Goal: Task Accomplishment & Management: Use online tool/utility

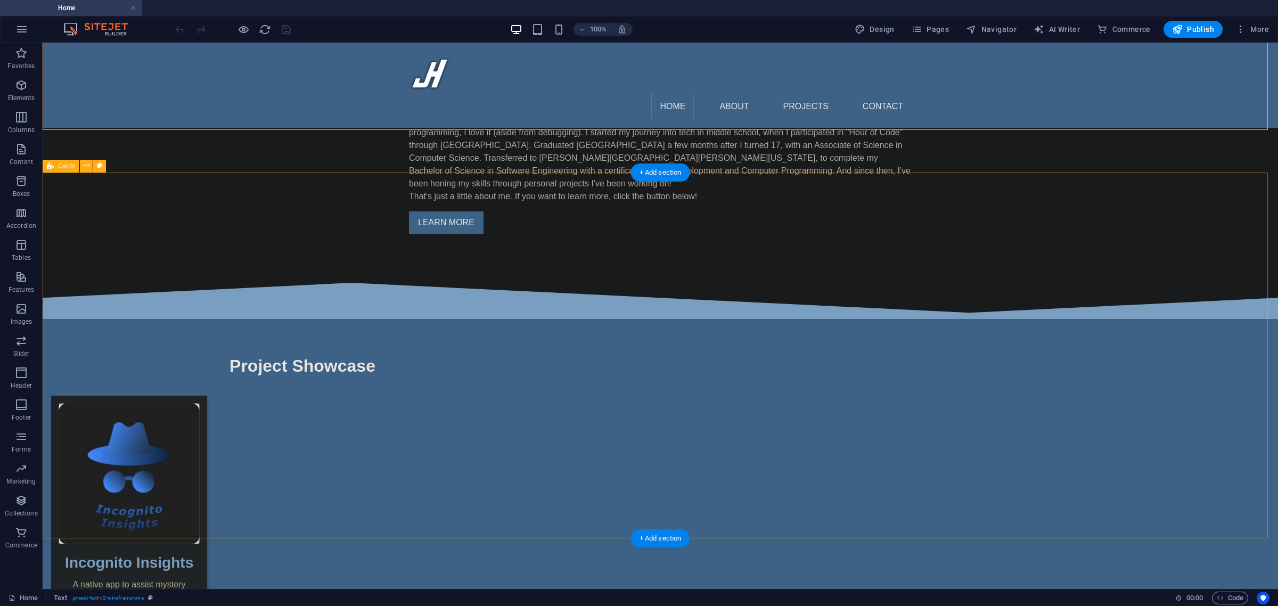
scroll to position [621, 0]
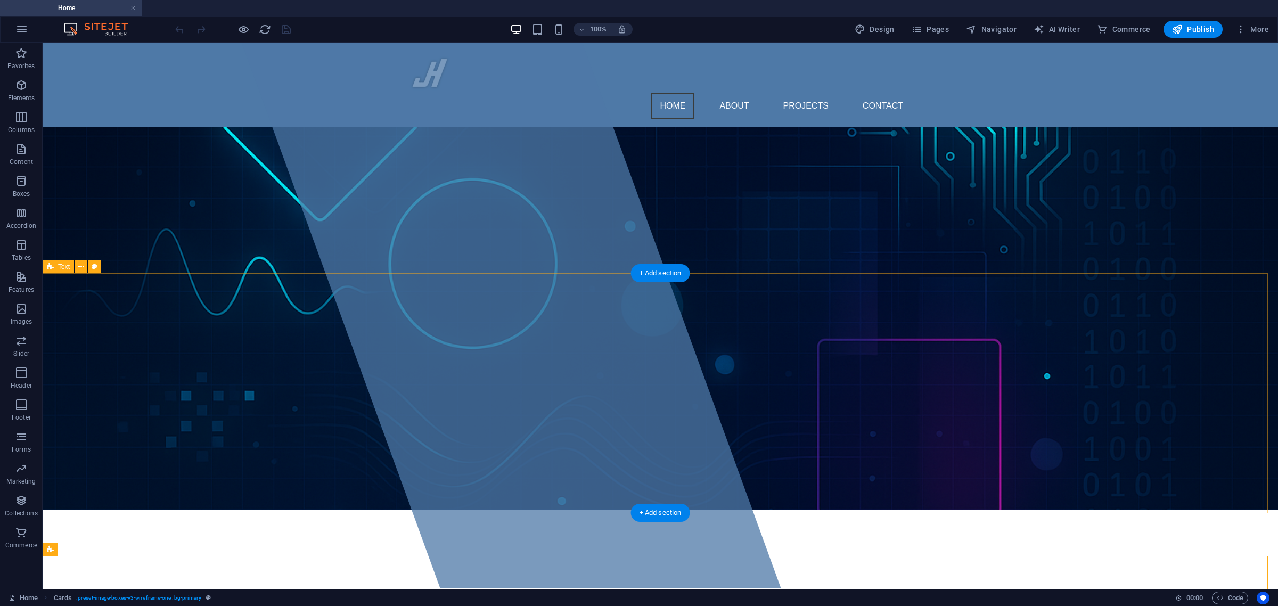
scroll to position [0, 0]
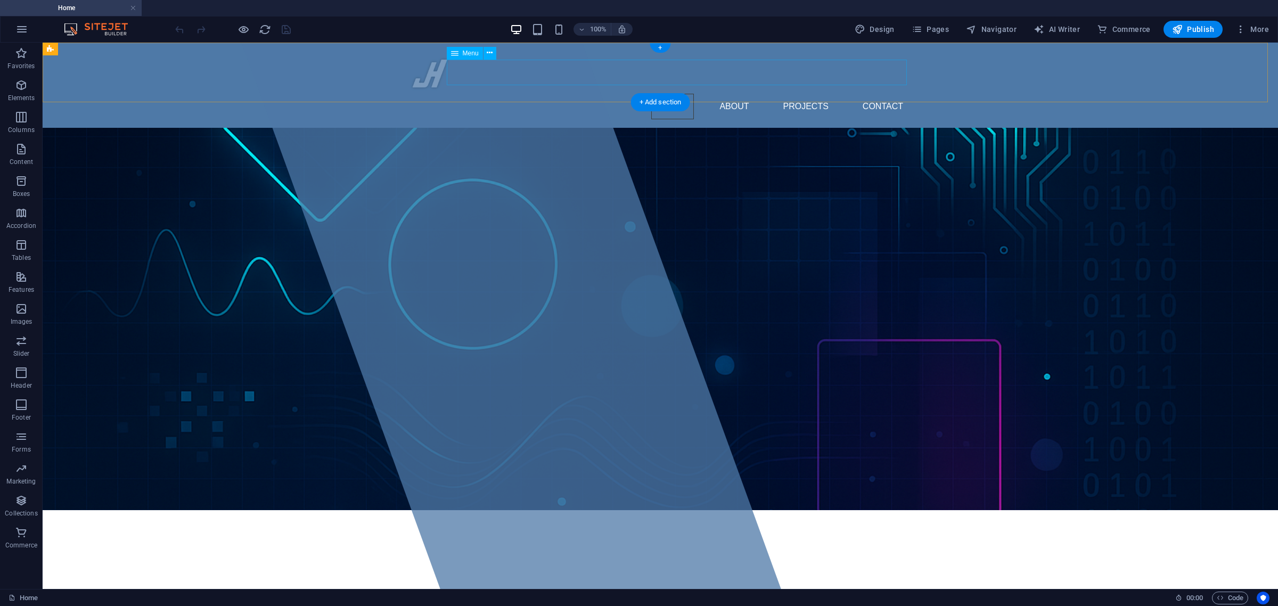
click at [656, 94] on nav "Home About Projects Contact" at bounding box center [660, 107] width 503 height 26
select select
select select "1"
select select
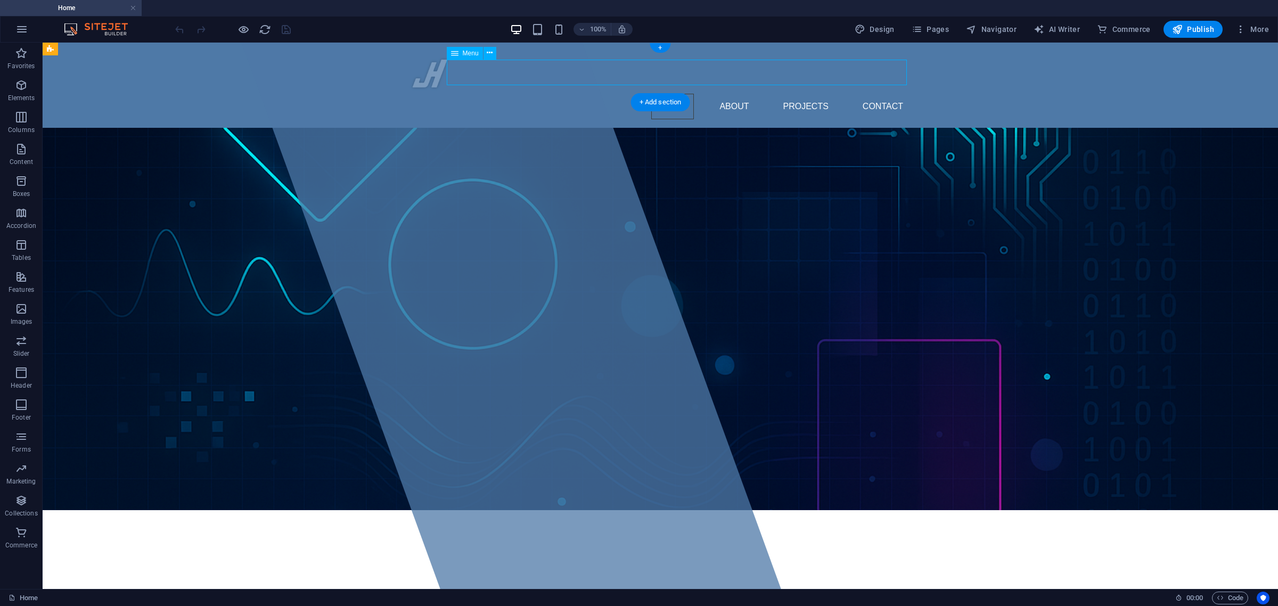
select select "2"
select select
select select "3"
select select
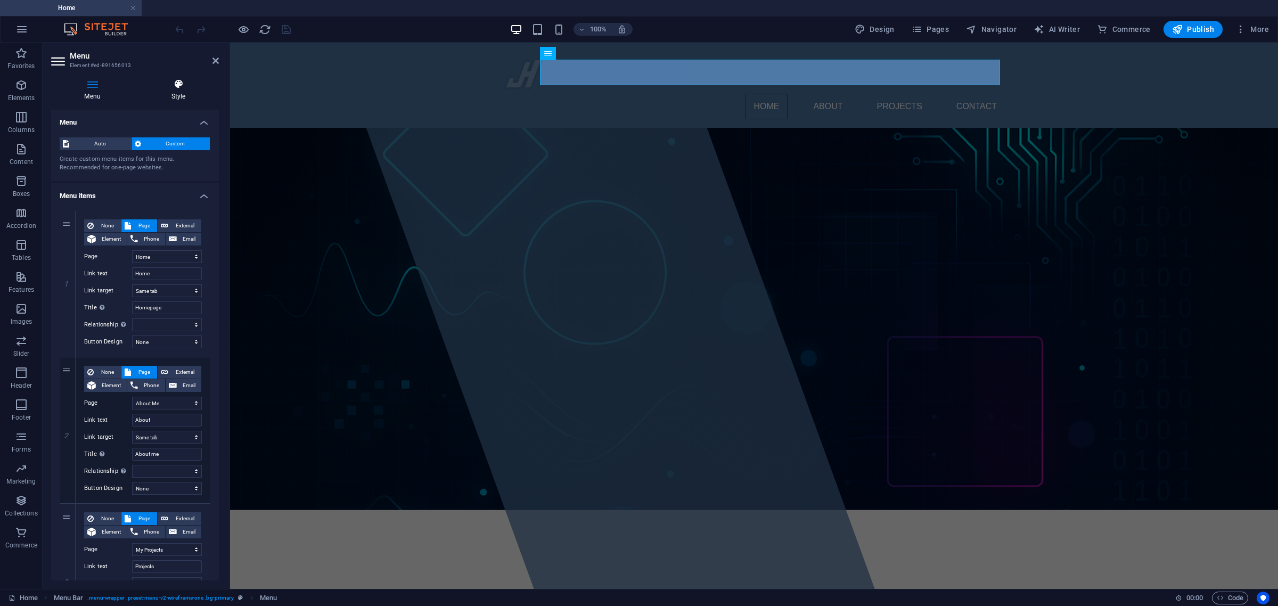
click at [187, 86] on icon at bounding box center [178, 84] width 81 height 11
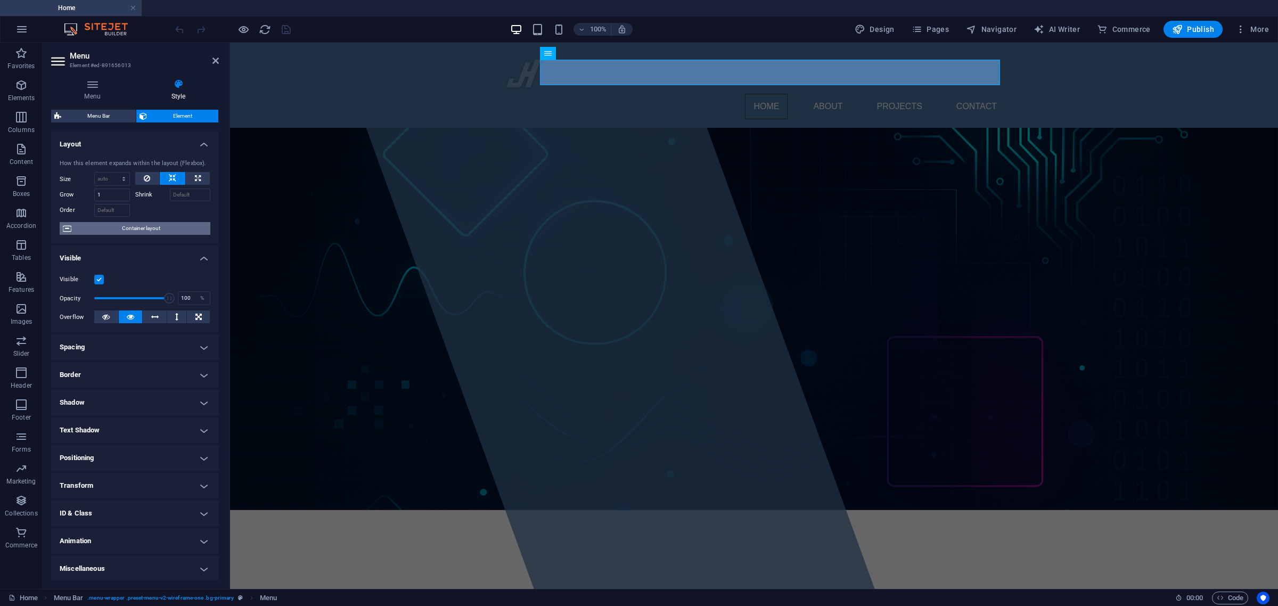
scroll to position [1, 0]
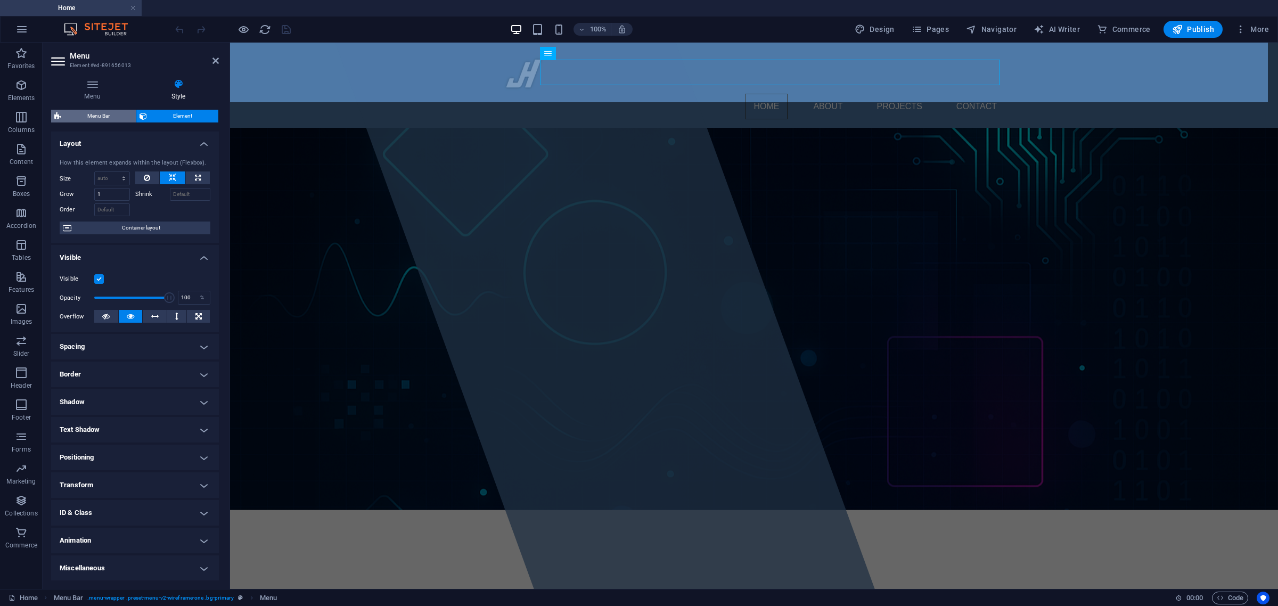
click at [100, 115] on span "Menu Bar" at bounding box center [98, 116] width 68 height 13
select select "rem"
select select "hover_border"
select select "px"
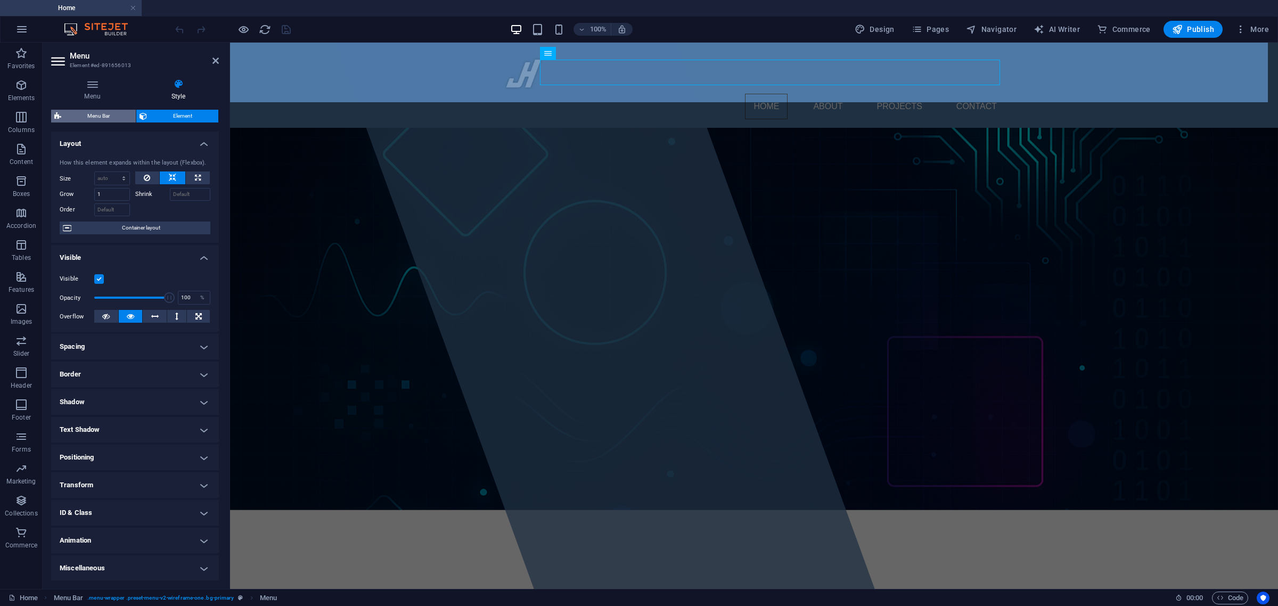
select select "rem"
select select "400"
select select "px"
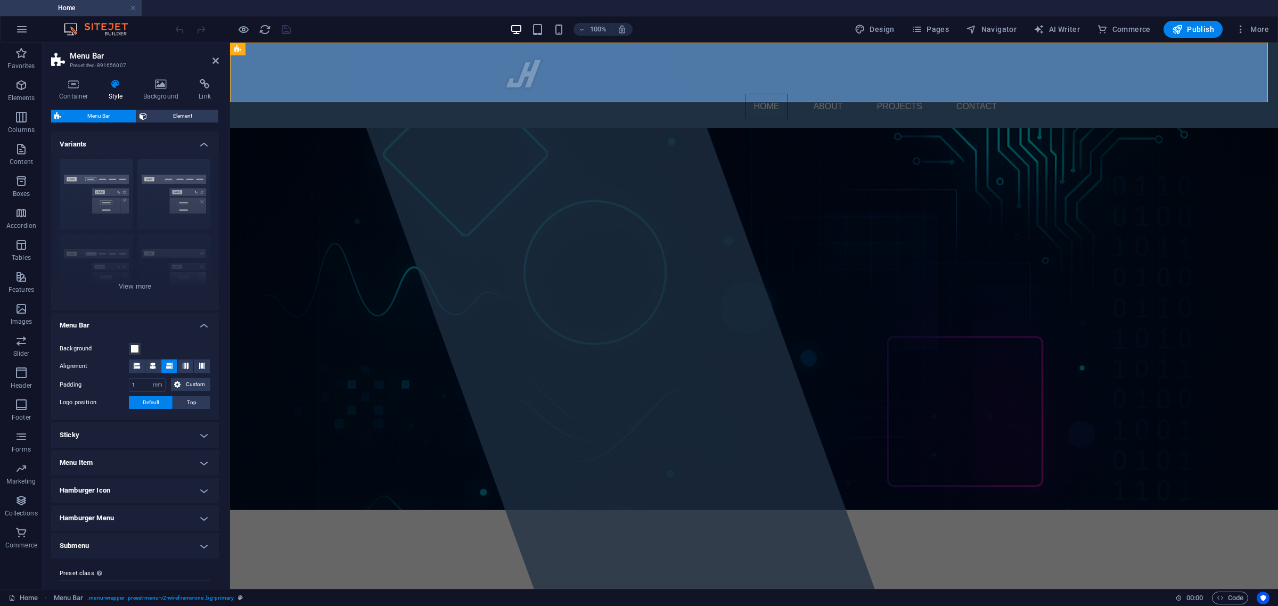
click at [147, 462] on h4 "Menu Item" at bounding box center [135, 463] width 168 height 26
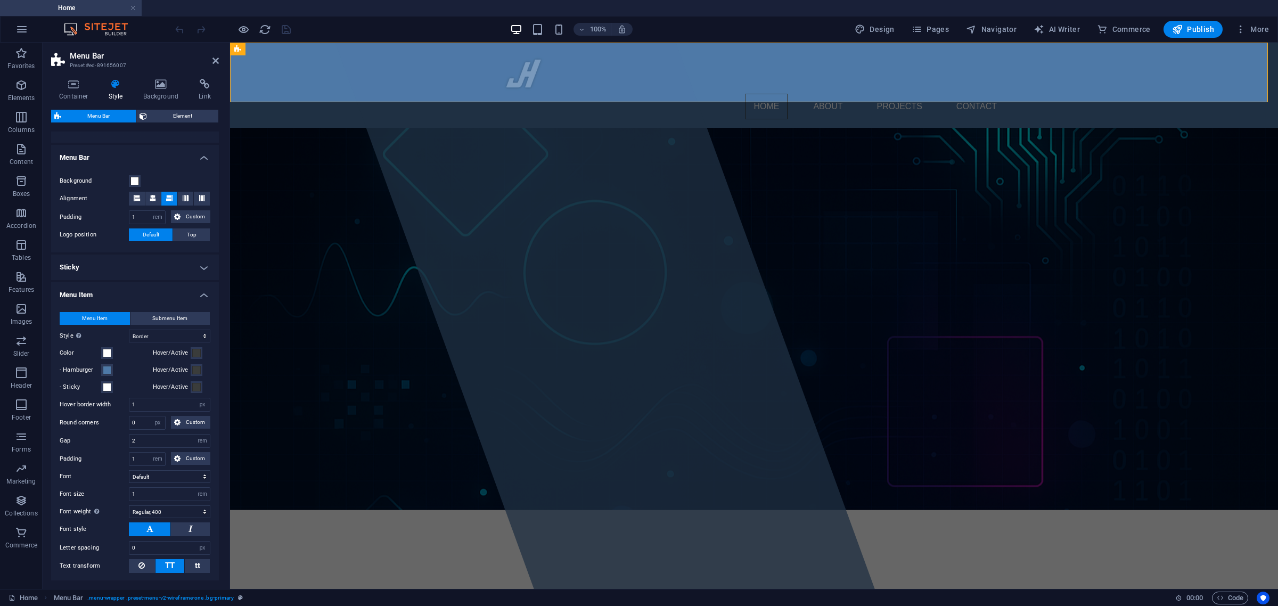
scroll to position [177, 0]
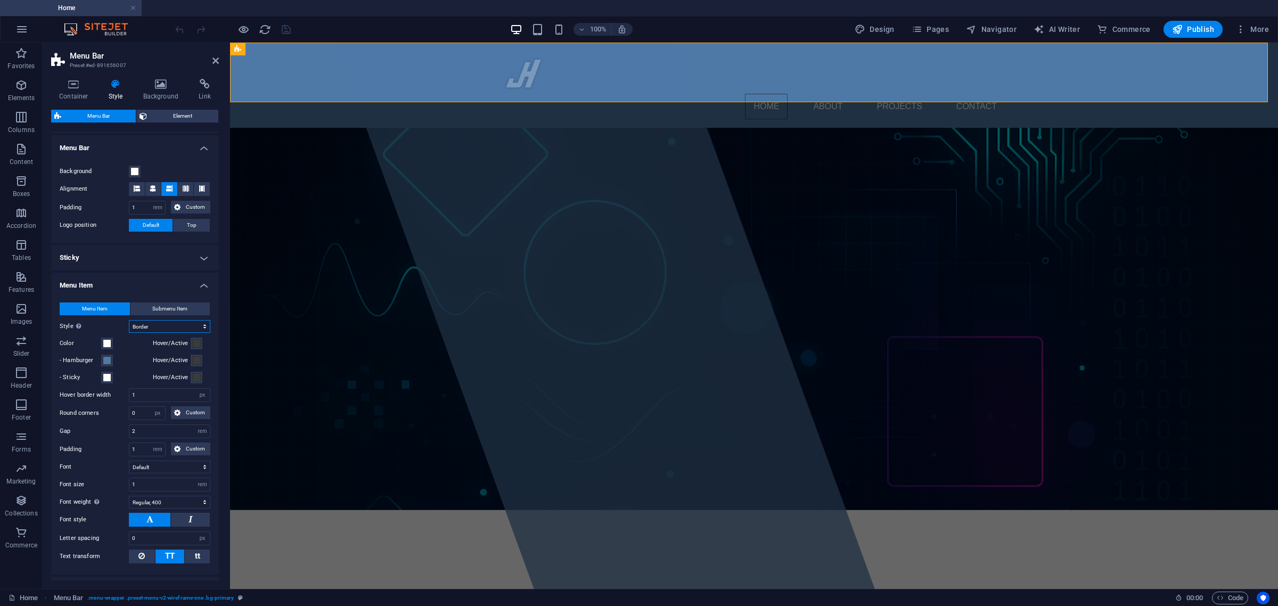
click at [163, 322] on select "Plain Text color Box: Fade Box: Flip vertical Box: Flip horizontal Box: Slide d…" at bounding box center [169, 326] width 81 height 13
select select "hover_border_bottom"
click at [129, 320] on select "Plain Text color Box: Fade Box: Flip vertical Box: Flip horizontal Box: Slide d…" at bounding box center [169, 326] width 81 height 13
click at [148, 391] on input "1" at bounding box center [169, 395] width 80 height 13
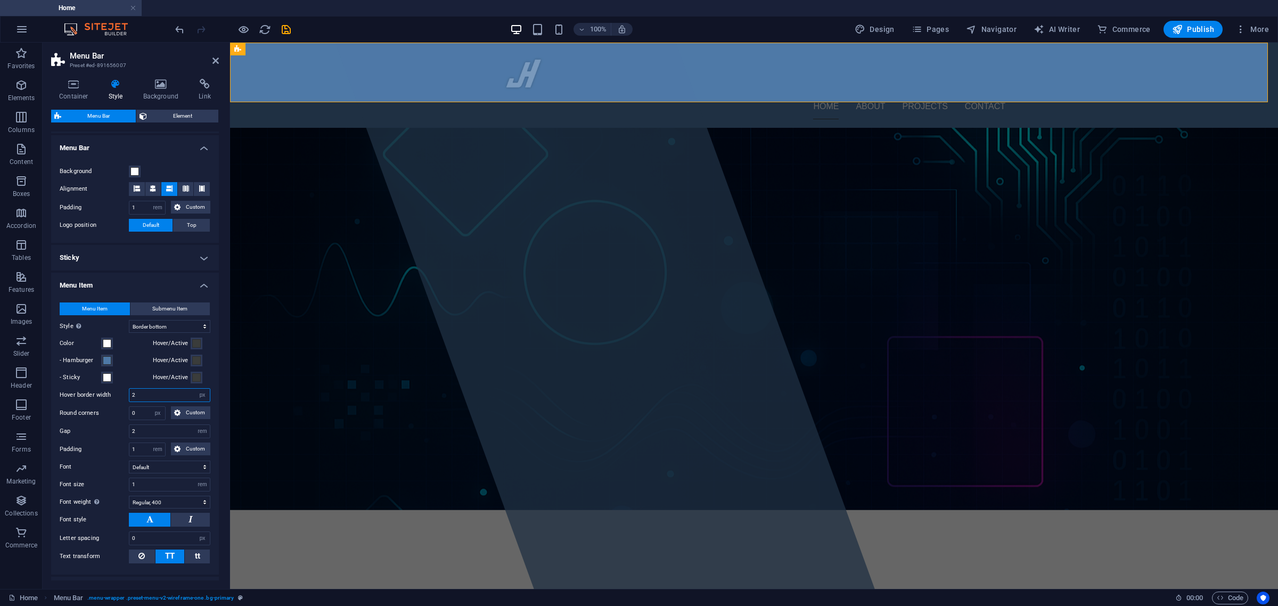
click at [148, 391] on input "2" at bounding box center [169, 395] width 80 height 13
type input "2"
click at [222, 396] on div "Container Style Background Link Size Height Default px rem % vh vw Min. height …" at bounding box center [135, 329] width 185 height 519
click at [182, 448] on button "Custom" at bounding box center [190, 449] width 39 height 13
click at [132, 467] on input "1" at bounding box center [141, 467] width 32 height 13
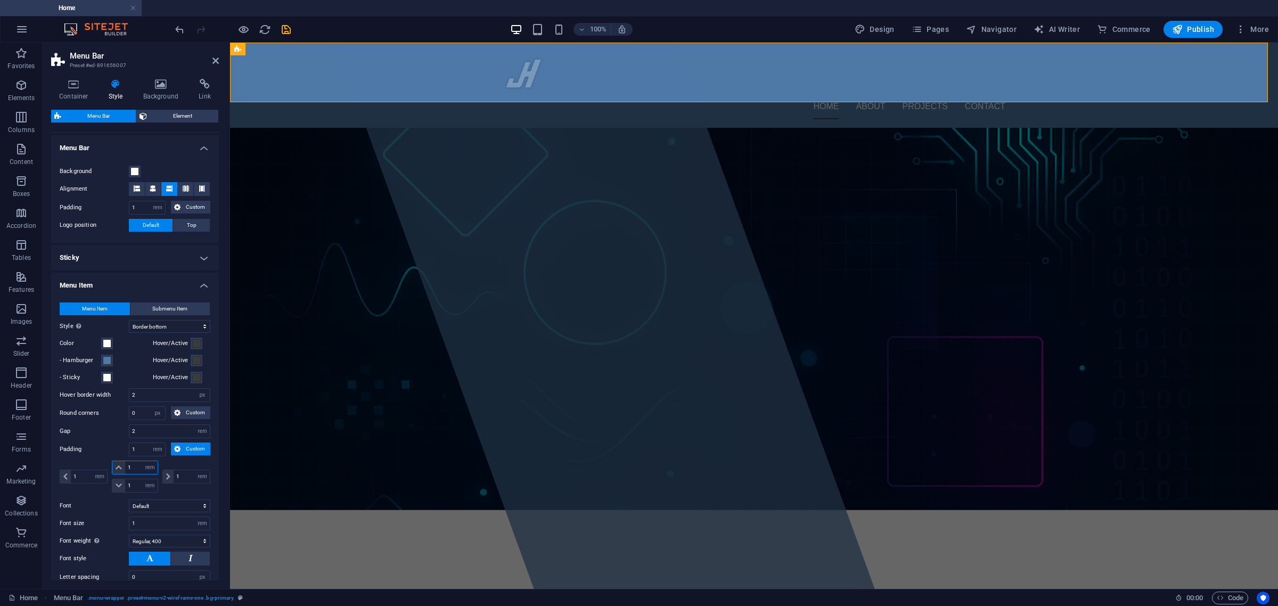
click at [132, 467] on input "1" at bounding box center [141, 467] width 32 height 13
click at [136, 482] on input "1" at bounding box center [141, 485] width 32 height 13
type input "0.5"
select select "DISABLED_OPTION_VALUE"
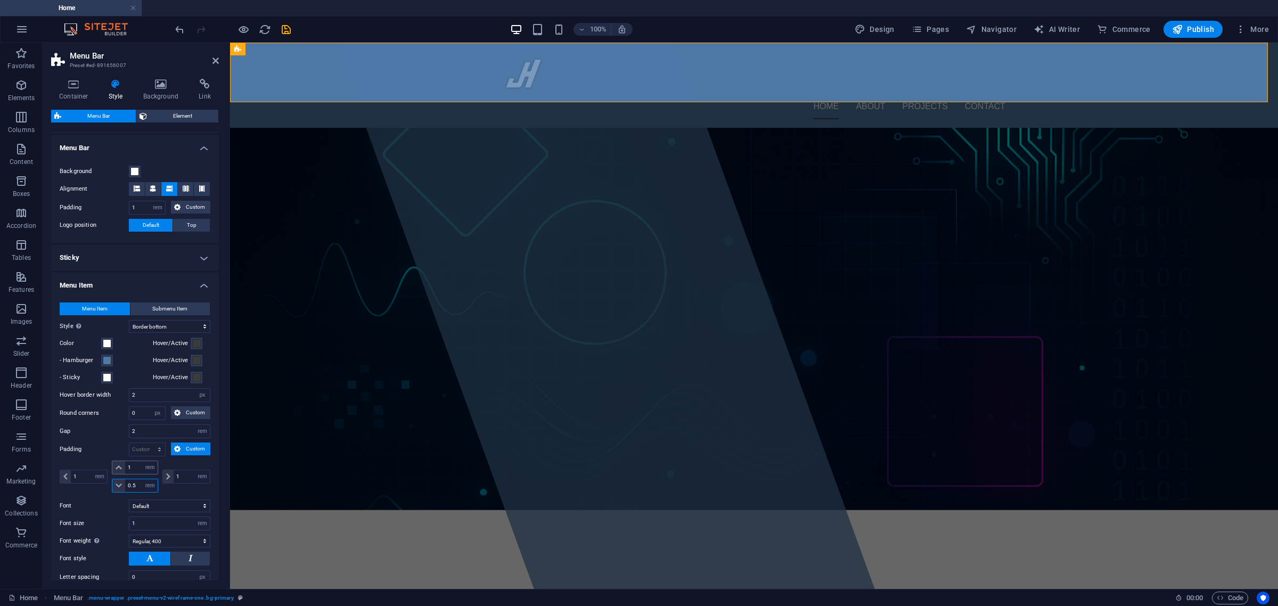
type input "0.5"
click at [136, 472] on input "1" at bounding box center [141, 467] width 32 height 13
type input "1"
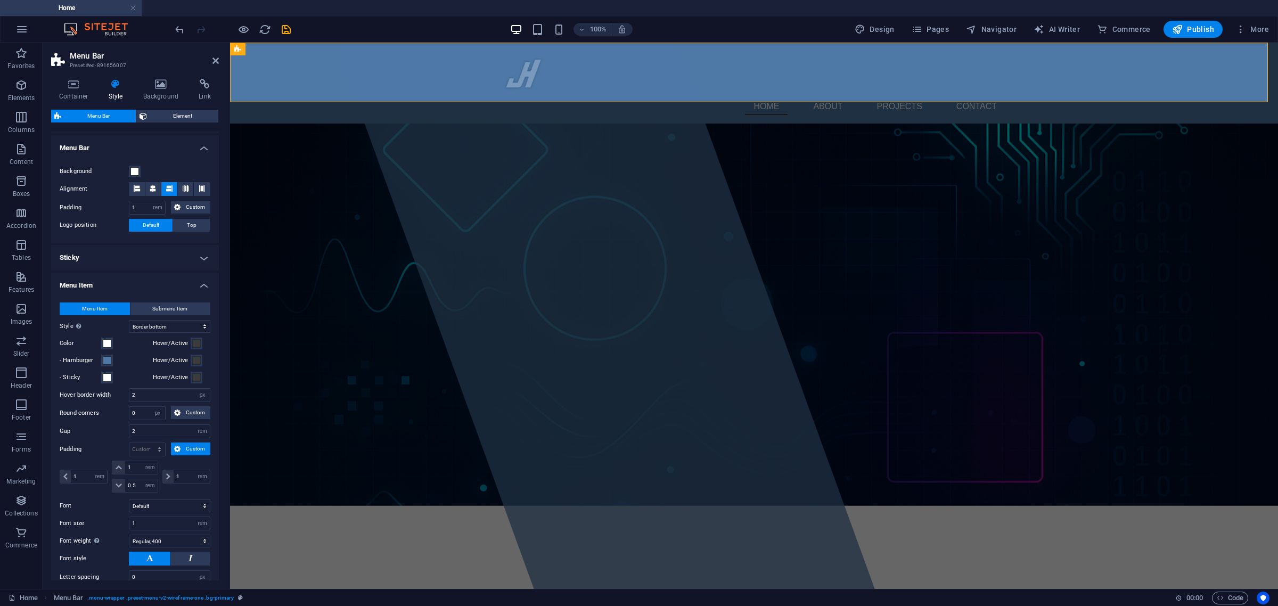
click at [223, 478] on div "Container Style Background Link Size Height Default px rem % vh vw Min. height …" at bounding box center [135, 329] width 185 height 519
click at [285, 30] on icon "save" at bounding box center [286, 29] width 12 height 12
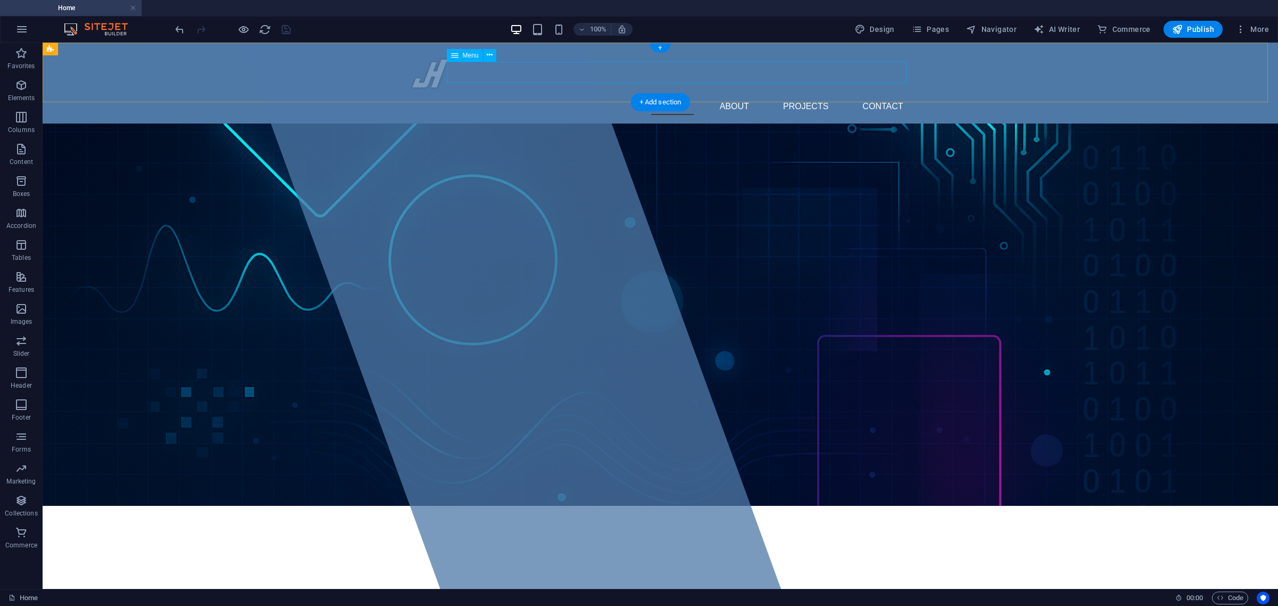
click at [554, 94] on nav "Home About Projects Contact" at bounding box center [660, 104] width 503 height 21
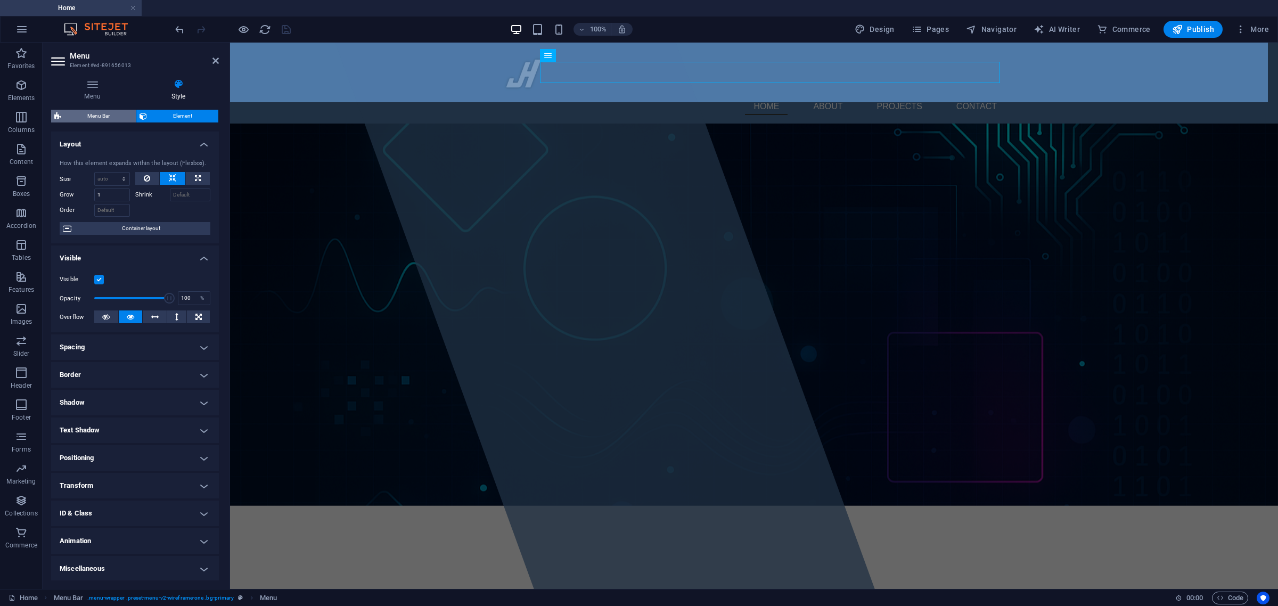
click at [105, 120] on span "Menu Bar" at bounding box center [98, 116] width 68 height 13
select select "rem"
select select "hover_border_bottom"
select select "px"
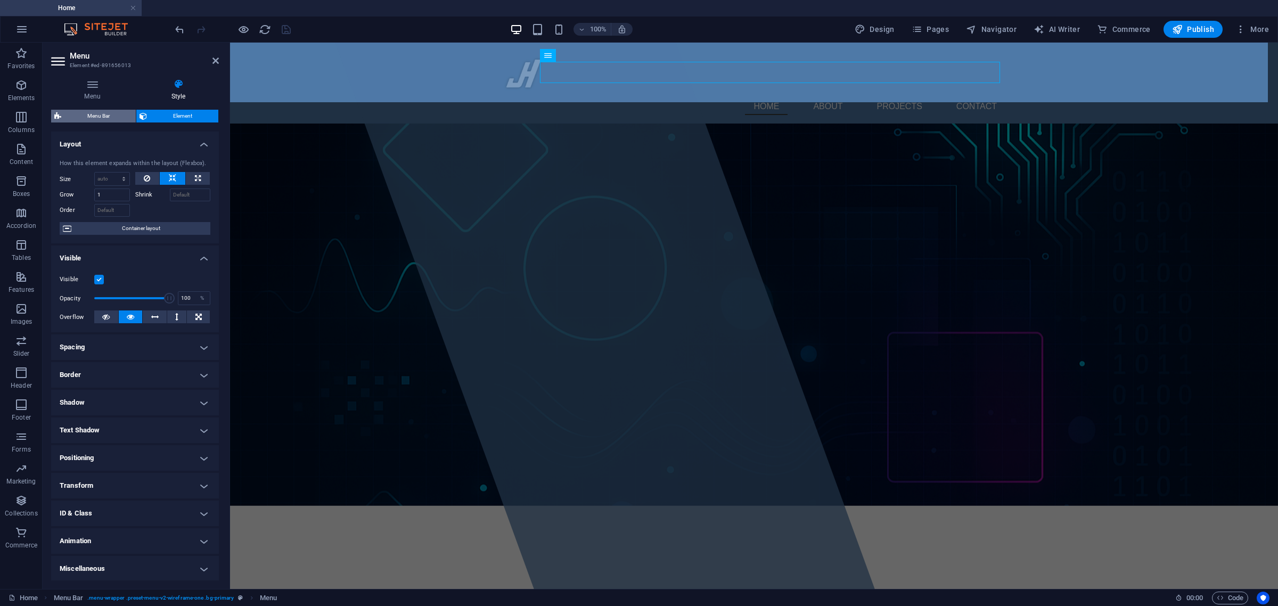
select select "rem"
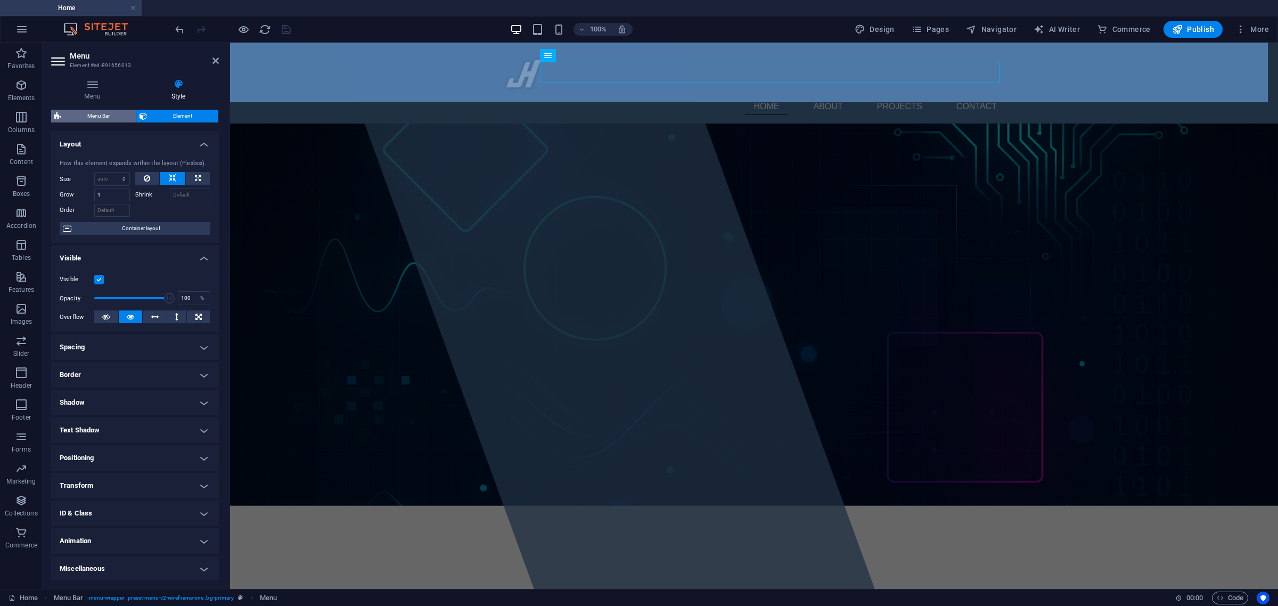
select select "rem"
select select "400"
select select "px"
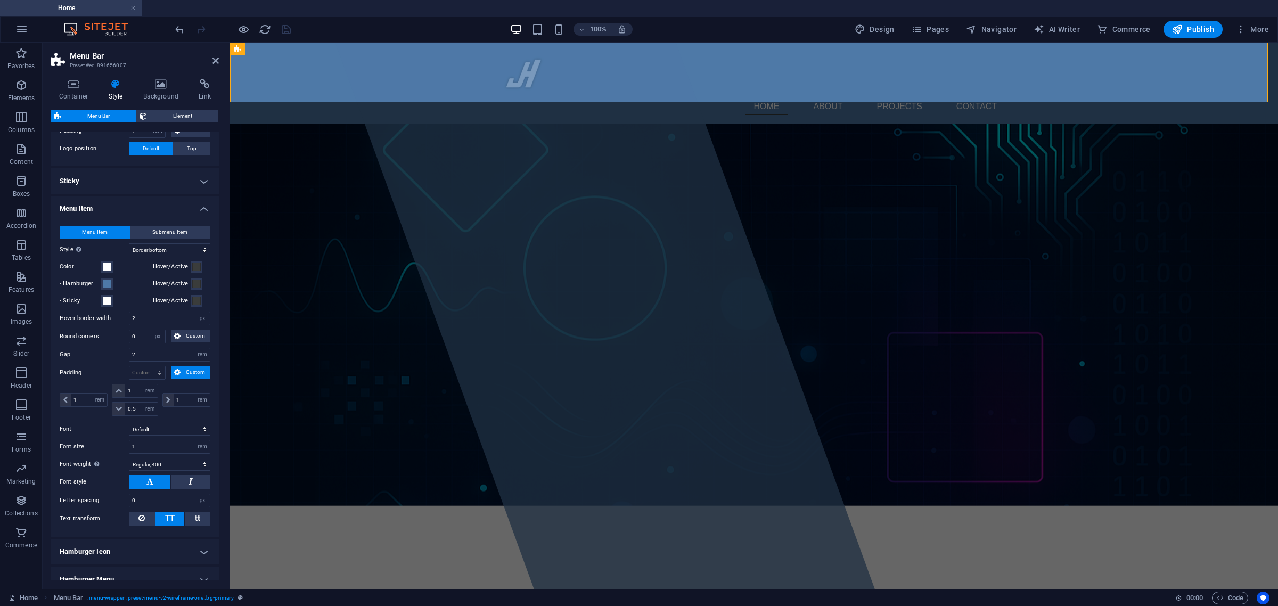
scroll to position [266, 0]
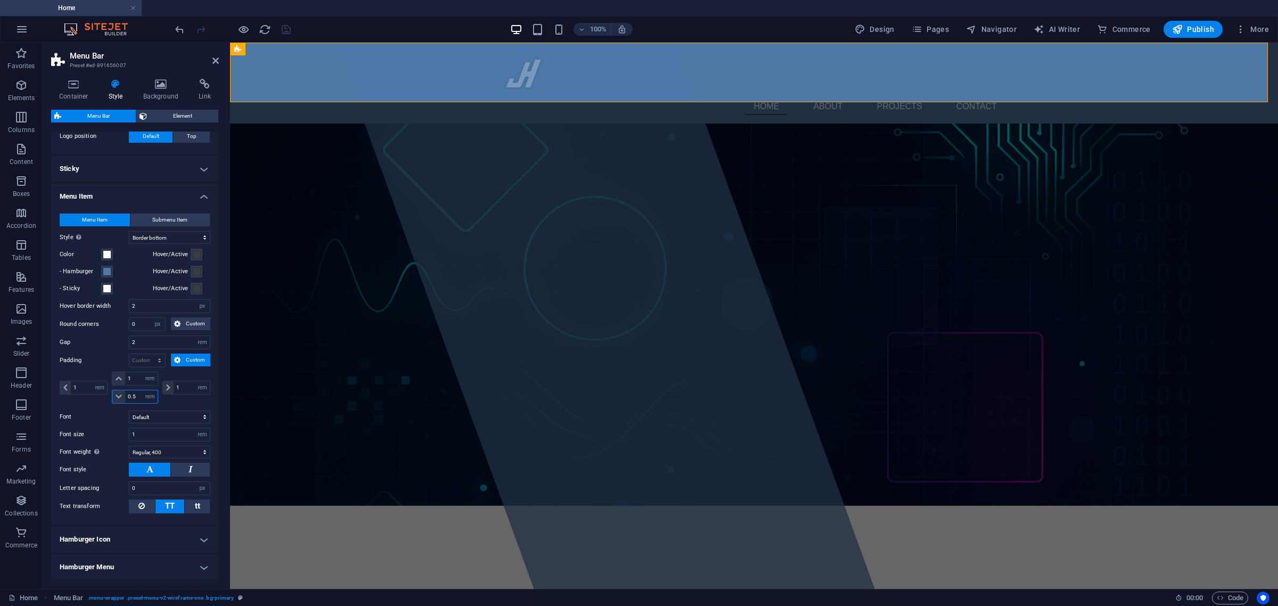
click at [137, 402] on input "0.5" at bounding box center [141, 396] width 32 height 13
type input "1"
click at [169, 400] on div "1 px rem % vh vw" at bounding box center [185, 388] width 50 height 32
type input "1"
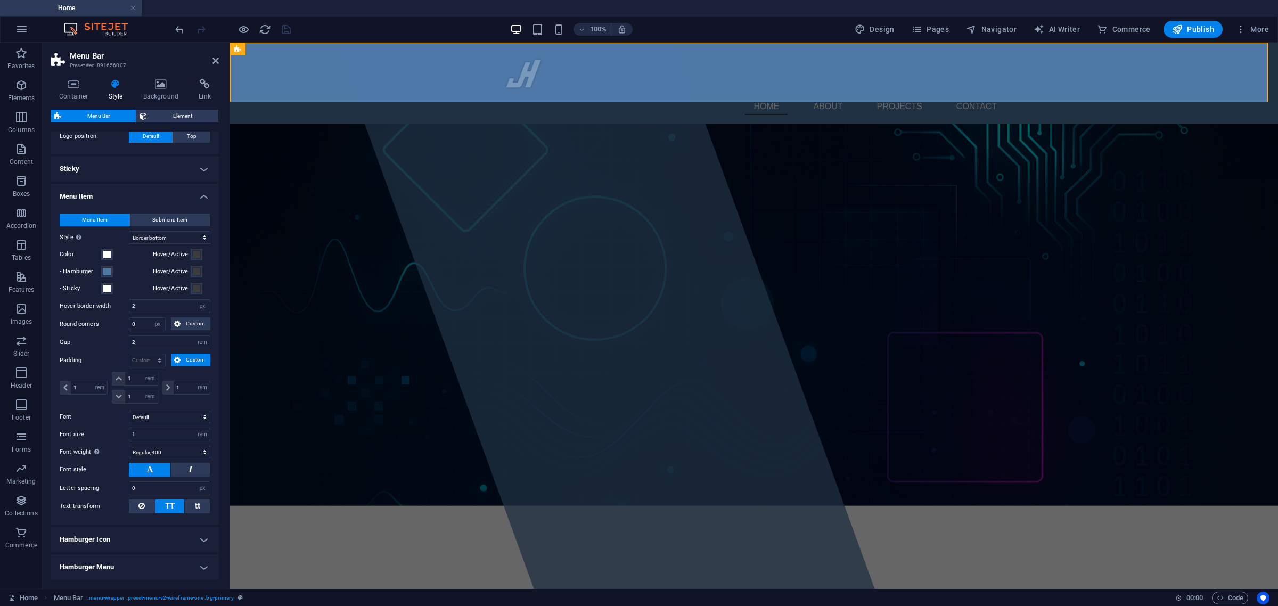
select select "rem"
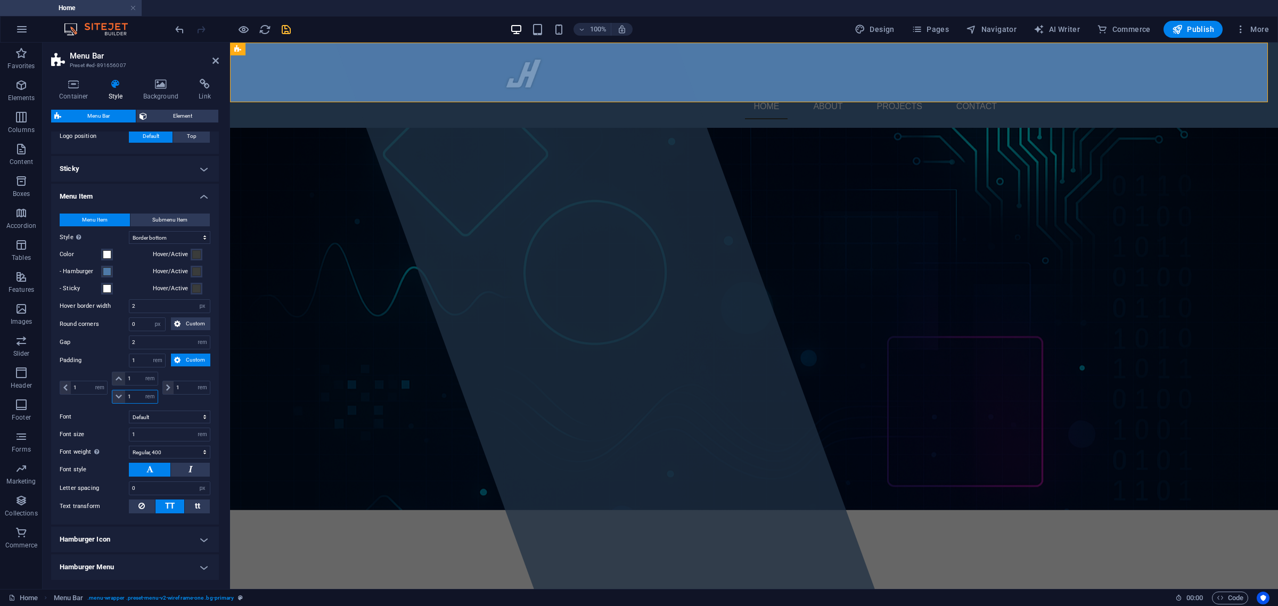
click at [137, 399] on input "1" at bounding box center [141, 396] width 32 height 13
type input "0.75"
select select "DISABLED_OPTION_VALUE"
type input "0.75"
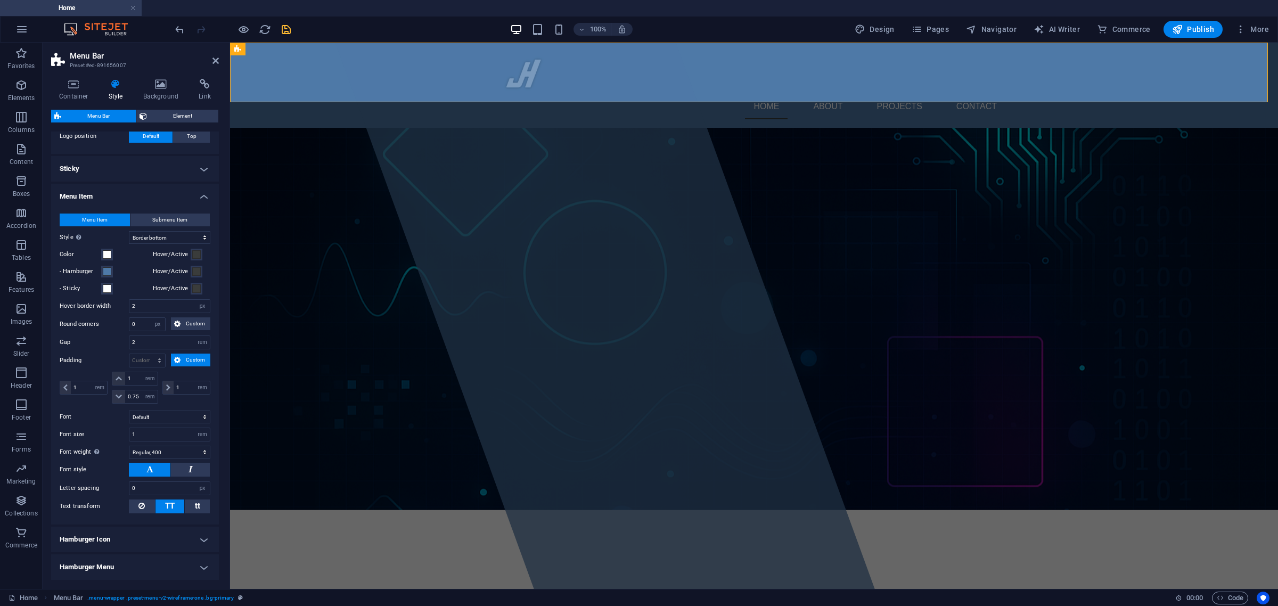
click at [169, 405] on div "1 px rem % vh vw 1 px rem % vh vw 0.75 px rem % vh vw 1 px rem % vh vw" at bounding box center [135, 389] width 151 height 35
click at [143, 309] on input "2" at bounding box center [169, 306] width 80 height 13
type input "3"
click at [224, 309] on div "Container Style Background Link Size Height Default px rem % vh vw Min. height …" at bounding box center [135, 329] width 185 height 519
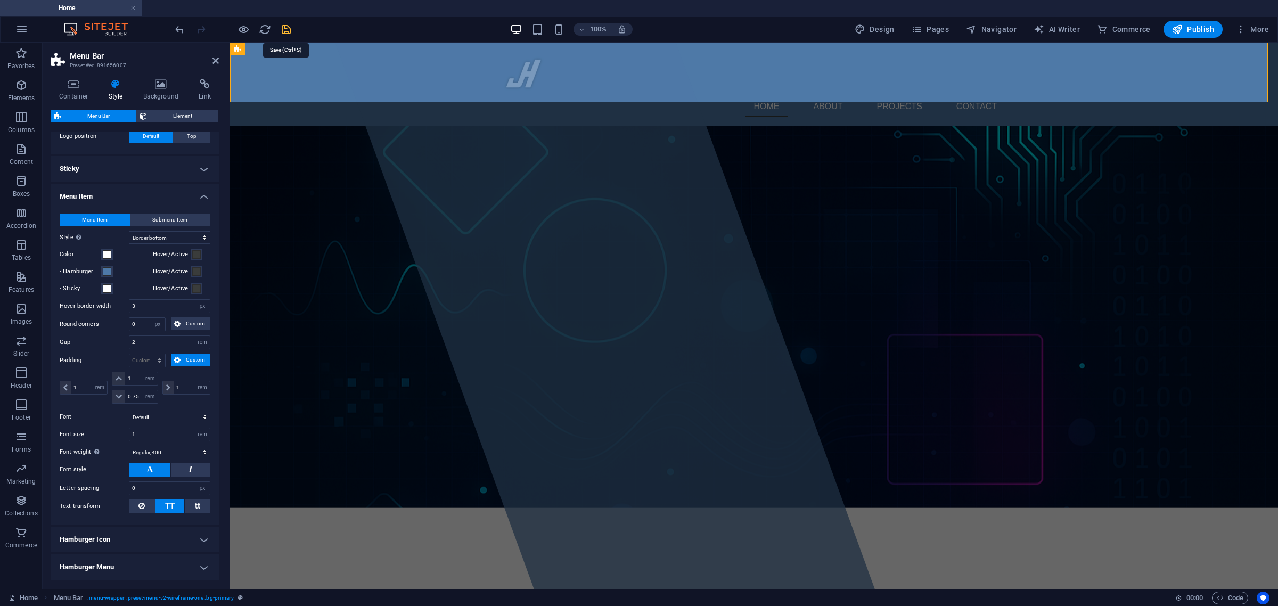
click at [290, 30] on icon "save" at bounding box center [286, 29] width 12 height 12
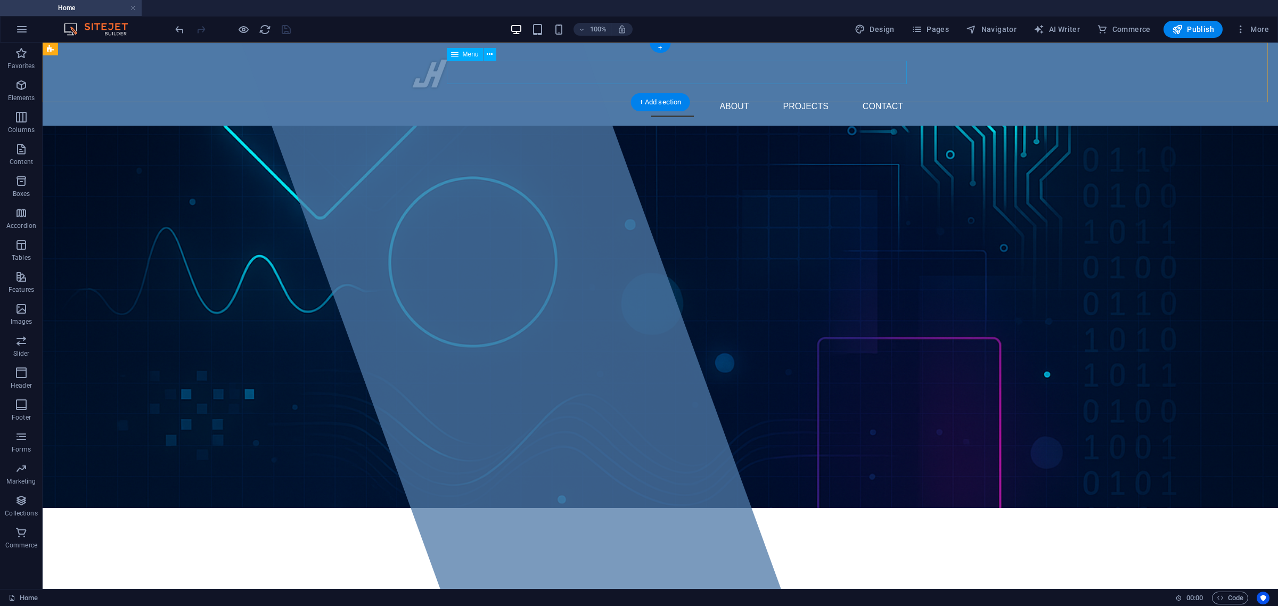
click at [557, 94] on nav "Home About Projects Contact" at bounding box center [660, 105] width 503 height 23
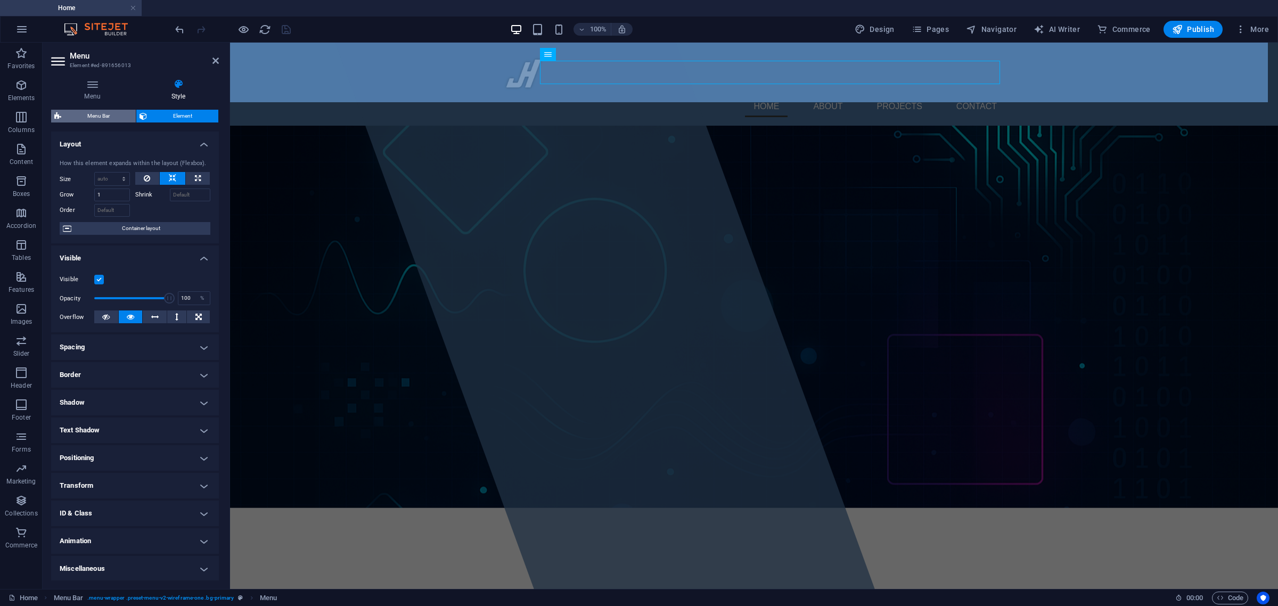
click at [101, 115] on span "Menu Bar" at bounding box center [98, 116] width 68 height 13
select select "rem"
select select "hover_border_bottom"
select select "px"
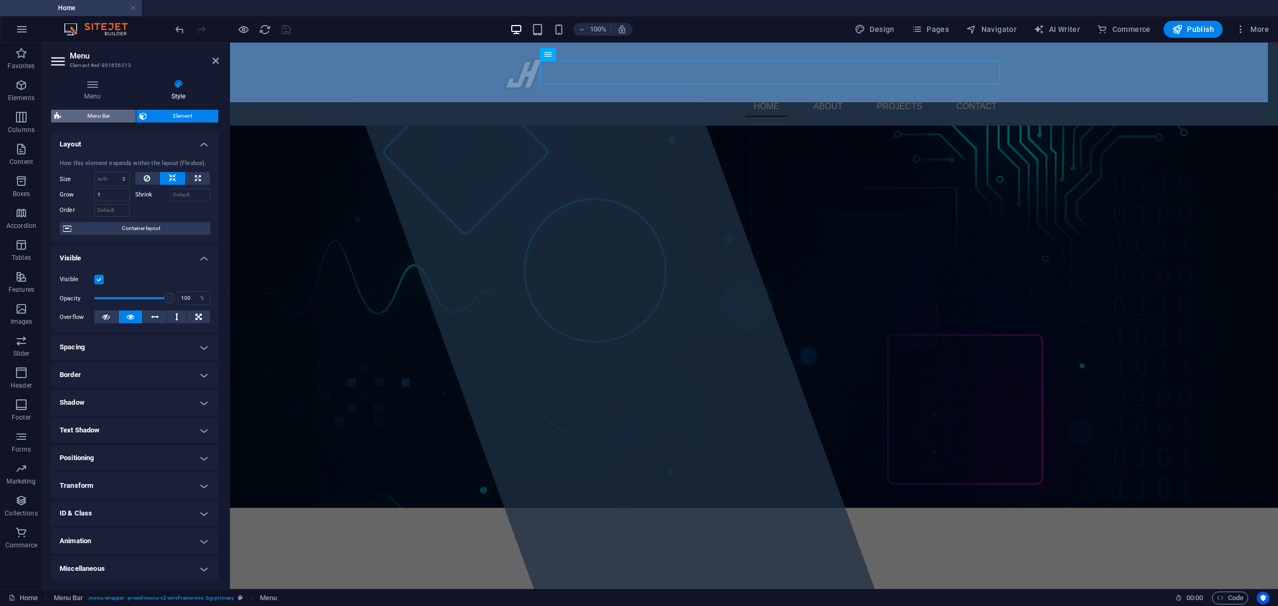
select select "rem"
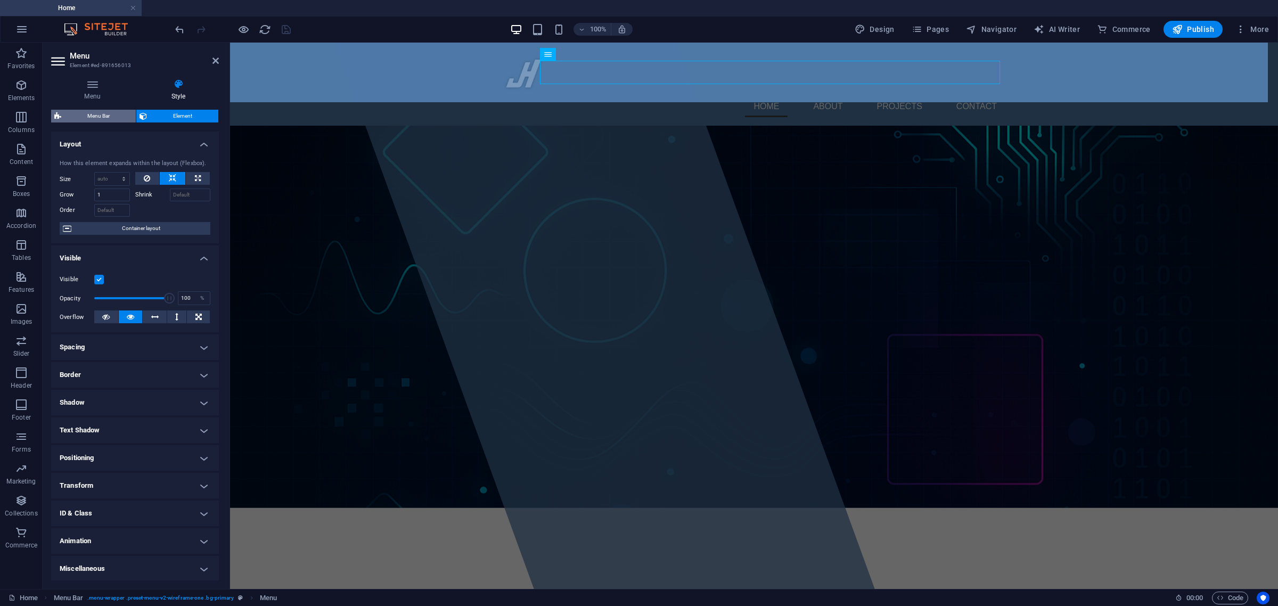
select select "rem"
select select "400"
select select "px"
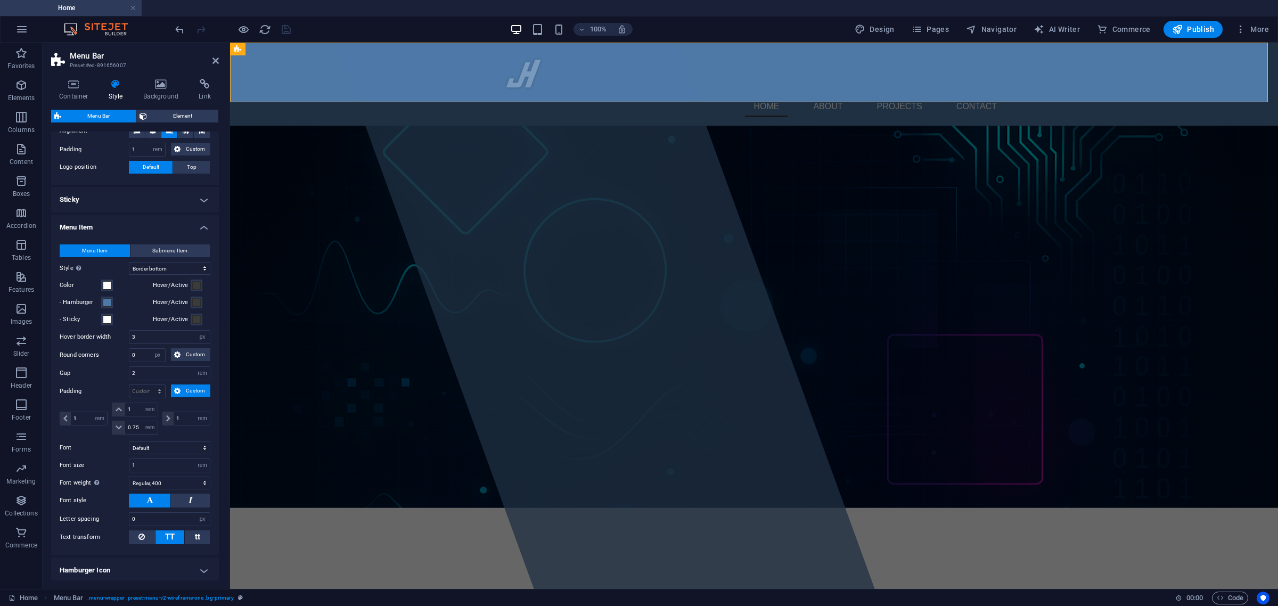
scroll to position [248, 0]
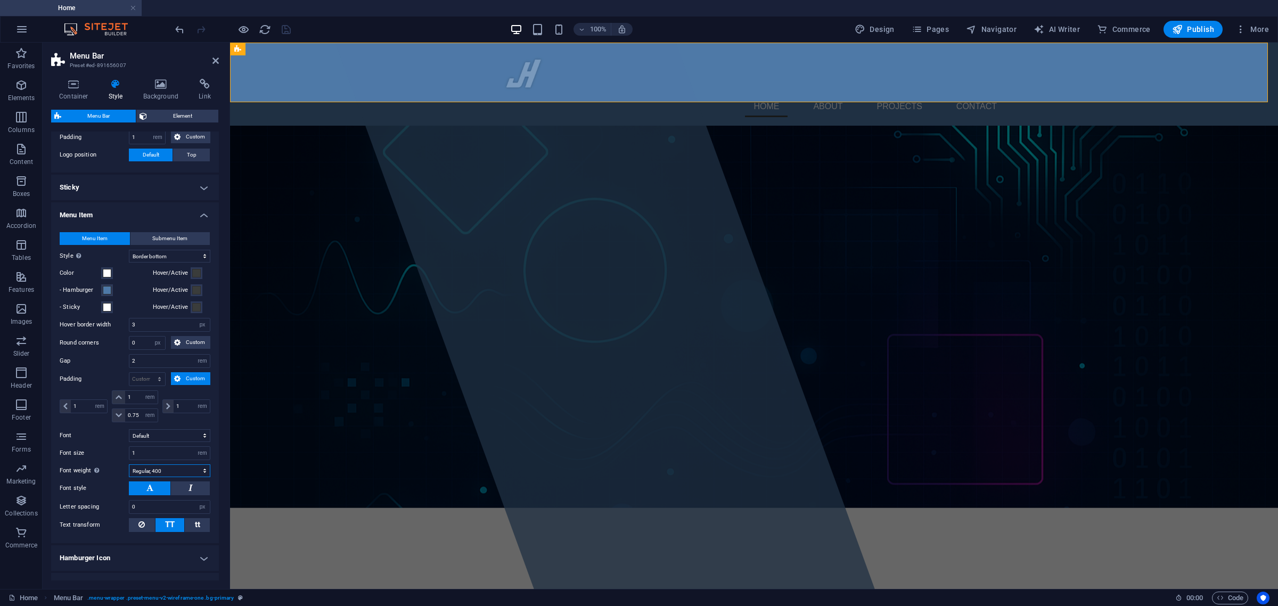
click at [158, 471] on select "Thin, 100 Extra-light, 200 Light, 300 Regular, 400 Medium, 500 Semi-bold, 600 B…" at bounding box center [169, 470] width 81 height 13
click at [129, 465] on select "Thin, 100 Extra-light, 200 Light, 300 Regular, 400 Medium, 500 Semi-bold, 600 B…" at bounding box center [169, 470] width 81 height 13
click at [224, 460] on div "Container Style Background Link Size Height Default px rem % vh vw Min. height …" at bounding box center [135, 329] width 185 height 519
click at [176, 473] on select "Thin, 100 Extra-light, 200 Light, 300 Regular, 400 Medium, 500 Semi-bold, 600 B…" at bounding box center [169, 470] width 81 height 13
select select "600"
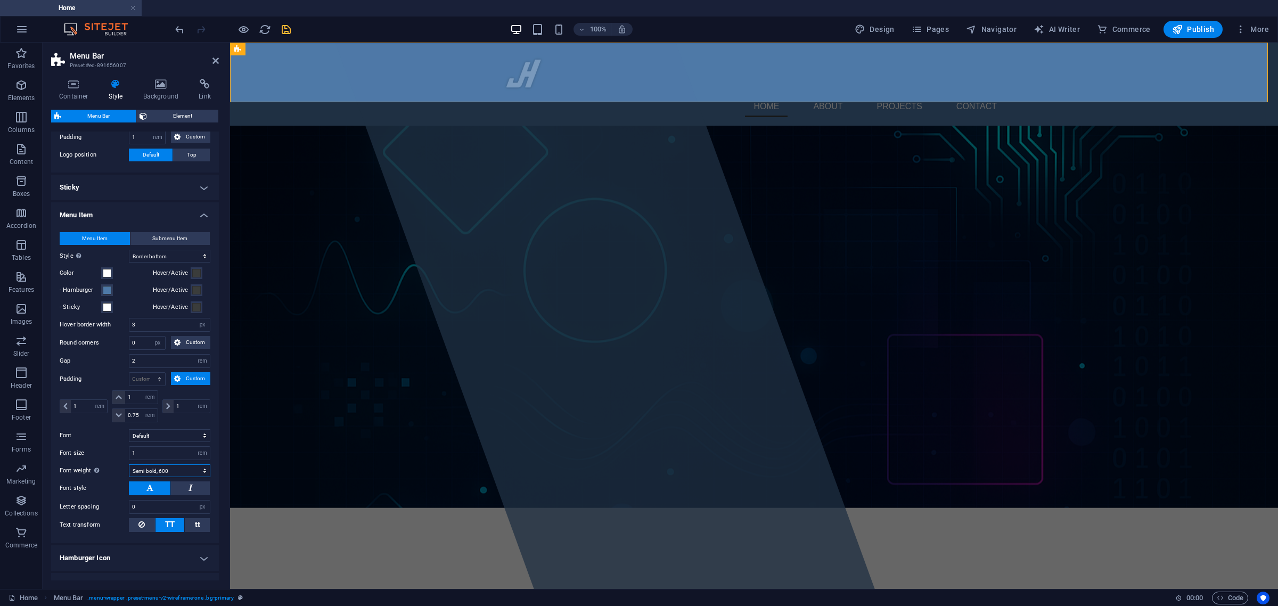
click at [129, 465] on select "Thin, 100 Extra-light, 200 Light, 300 Regular, 400 Medium, 500 Semi-bold, 600 B…" at bounding box center [169, 470] width 81 height 13
click at [225, 469] on div "Container Style Background Link Size Height Default px rem % vh vw Min. height …" at bounding box center [135, 329] width 185 height 519
click at [284, 27] on icon "save" at bounding box center [286, 29] width 12 height 12
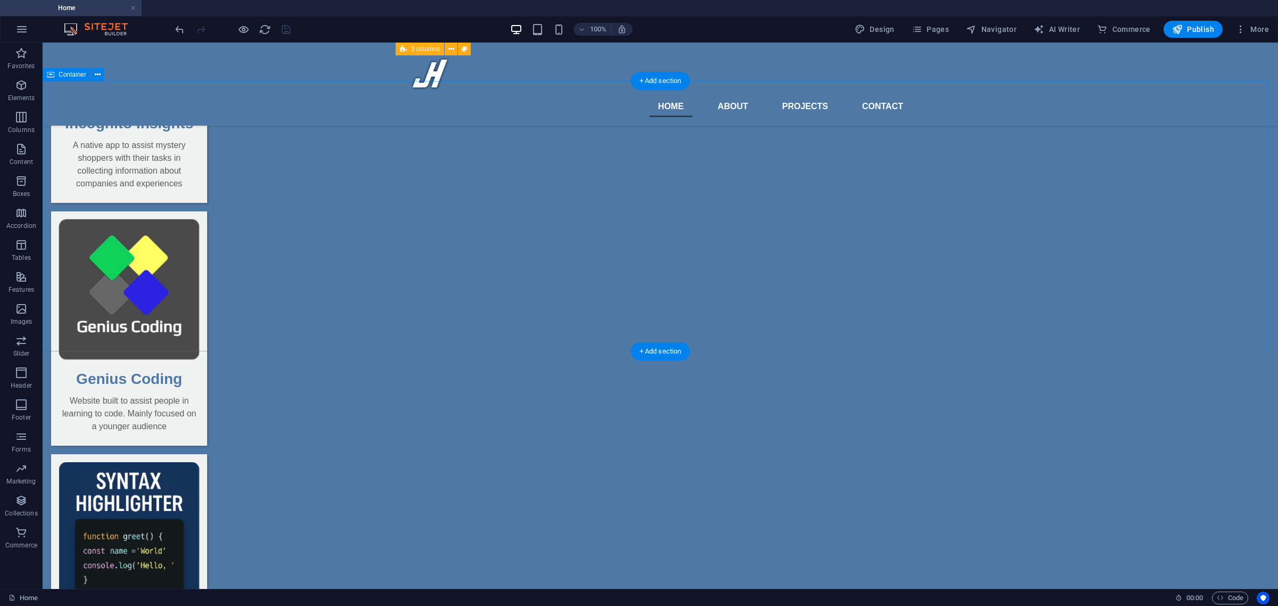
scroll to position [1072, 0]
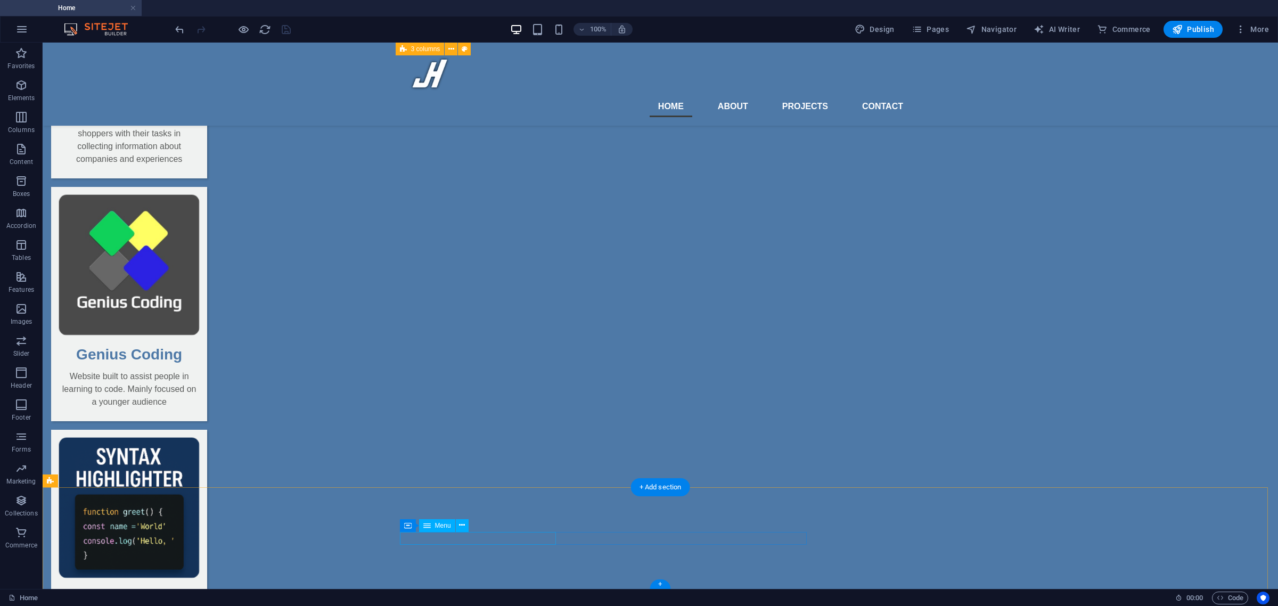
select select
select select "1"
select select
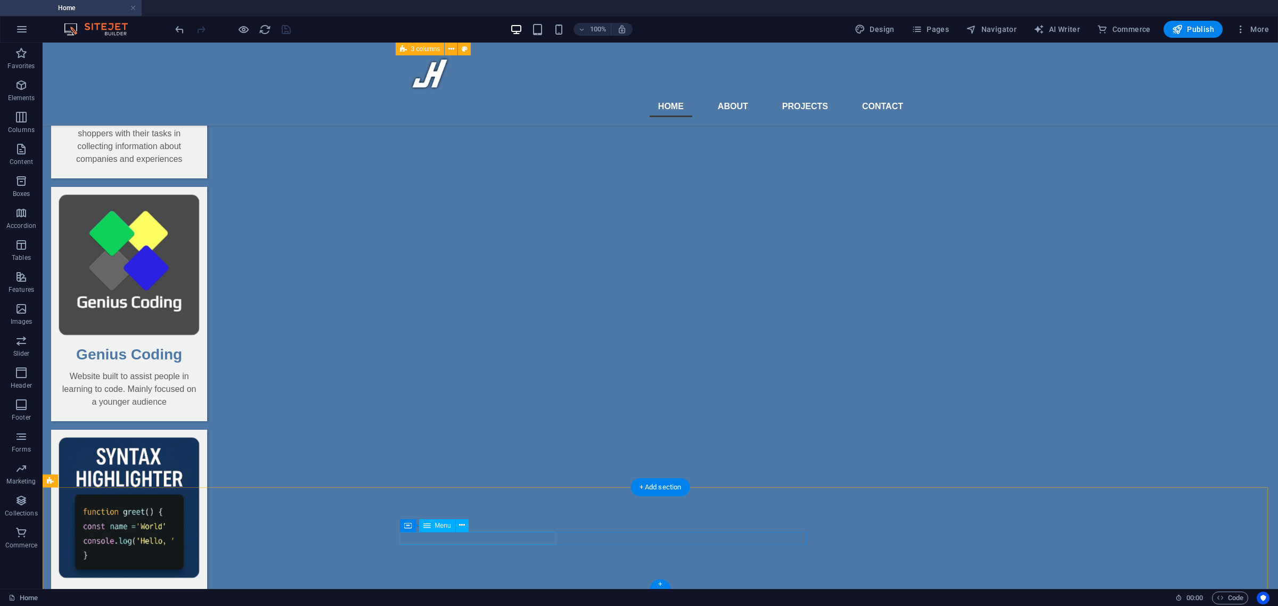
select select "2"
select select
select select "3"
select select
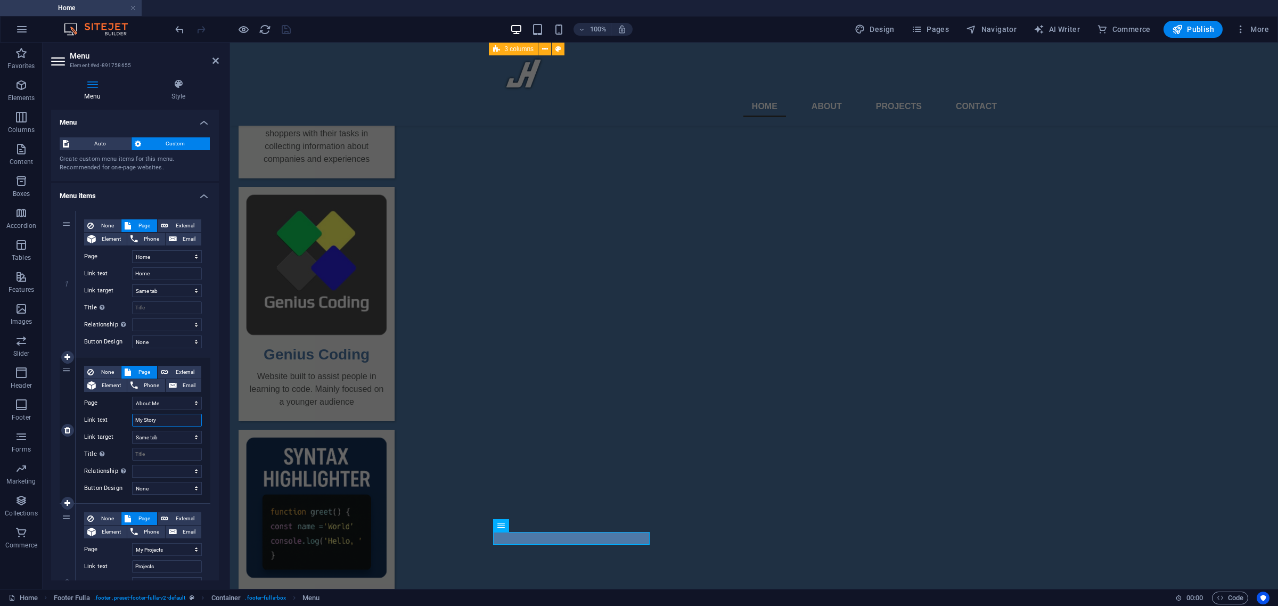
click at [158, 420] on input "My Story" at bounding box center [167, 420] width 70 height 13
click at [169, 421] on input "My Story" at bounding box center [167, 420] width 70 height 13
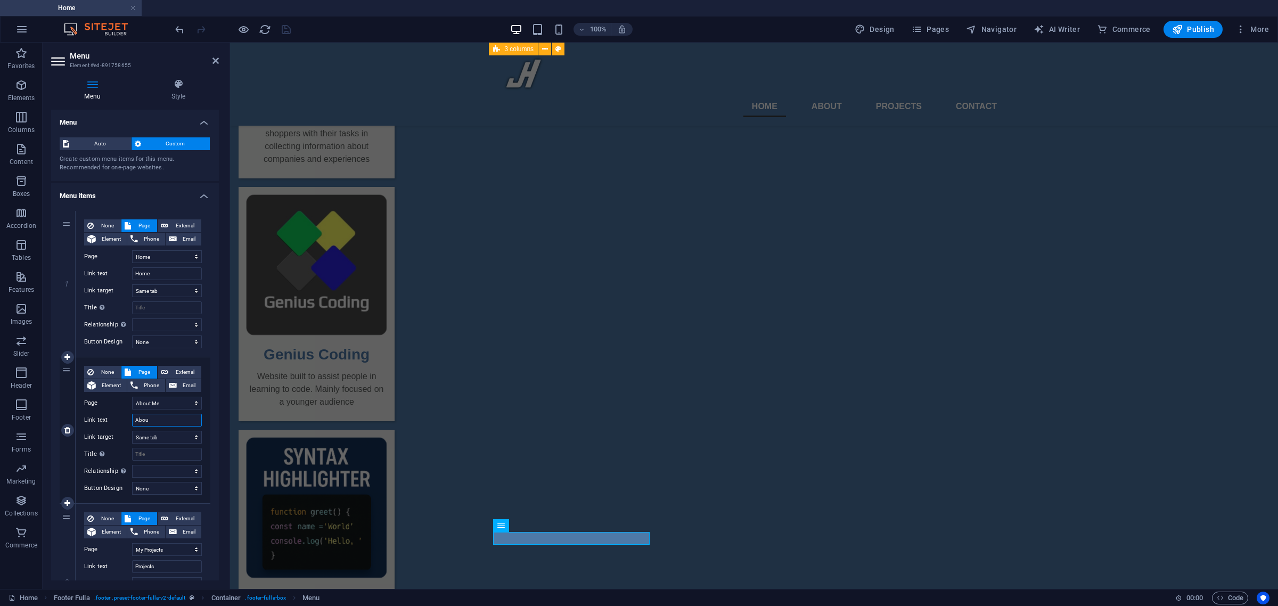
type input "About"
select select
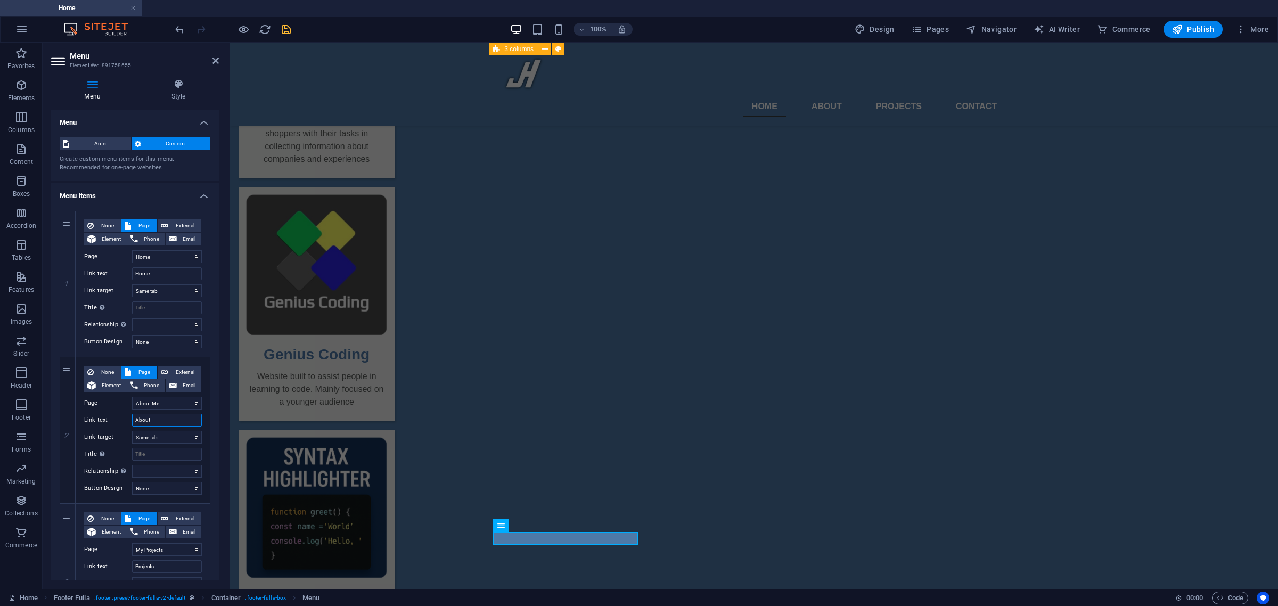
type input "About"
click at [211, 427] on div "1 None Page External Element Phone Email Page Home About Me My Projects Contact…" at bounding box center [135, 503] width 168 height 602
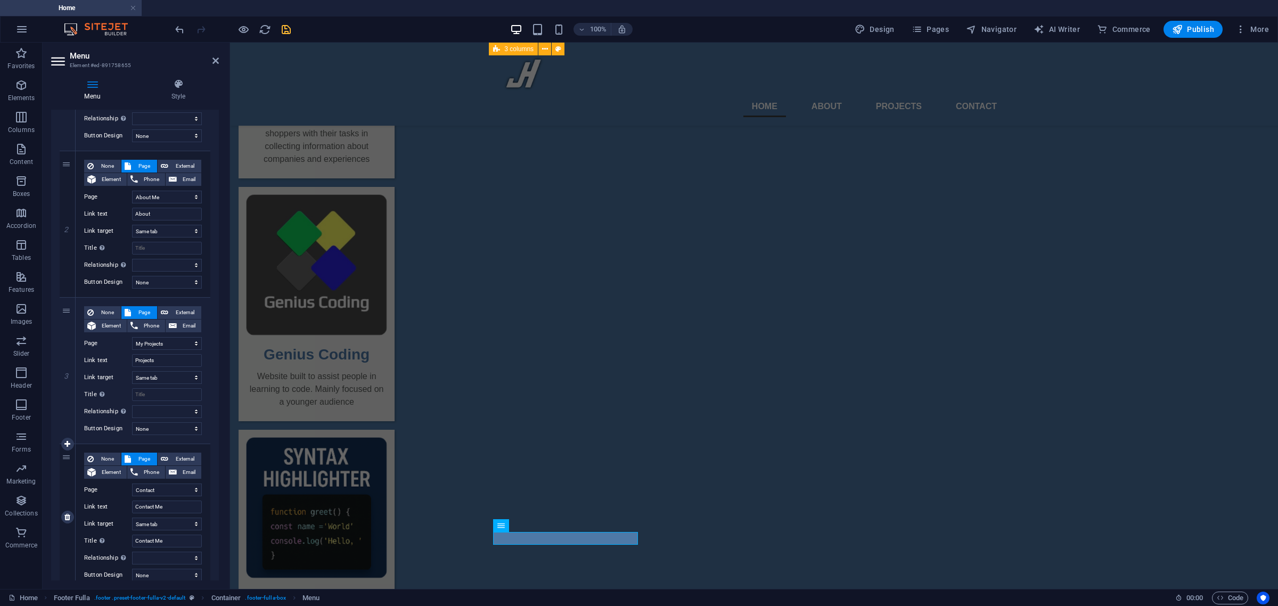
scroll to position [222, 0]
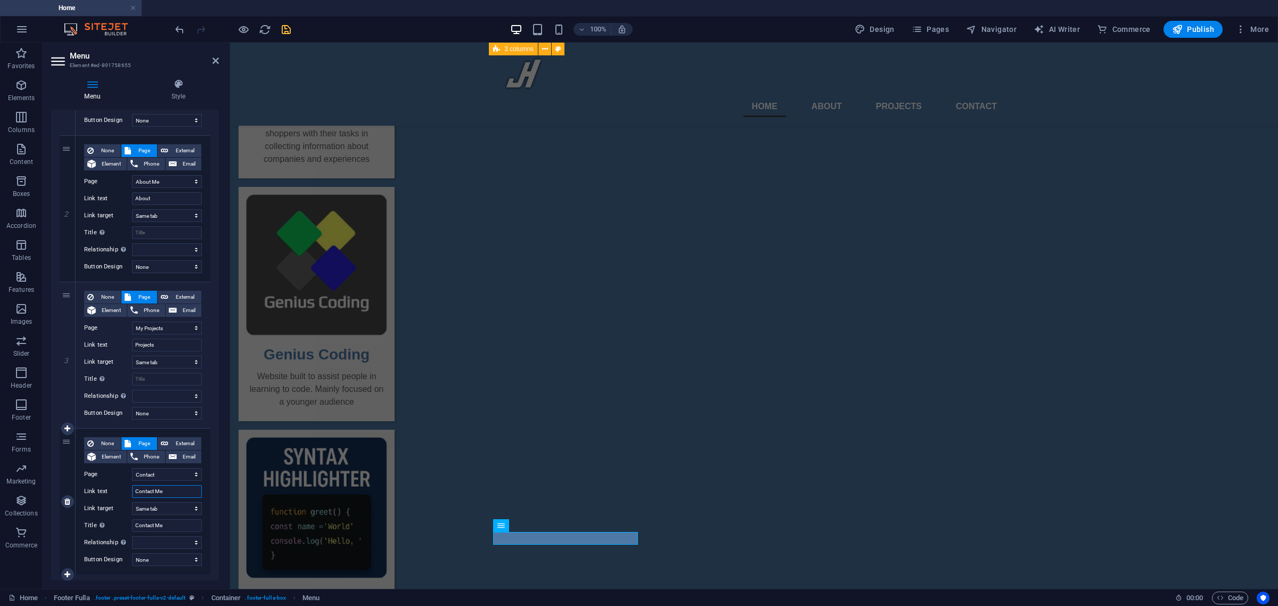
click at [169, 491] on input "Contact Me" at bounding box center [167, 491] width 70 height 13
type input "Contact"
select select
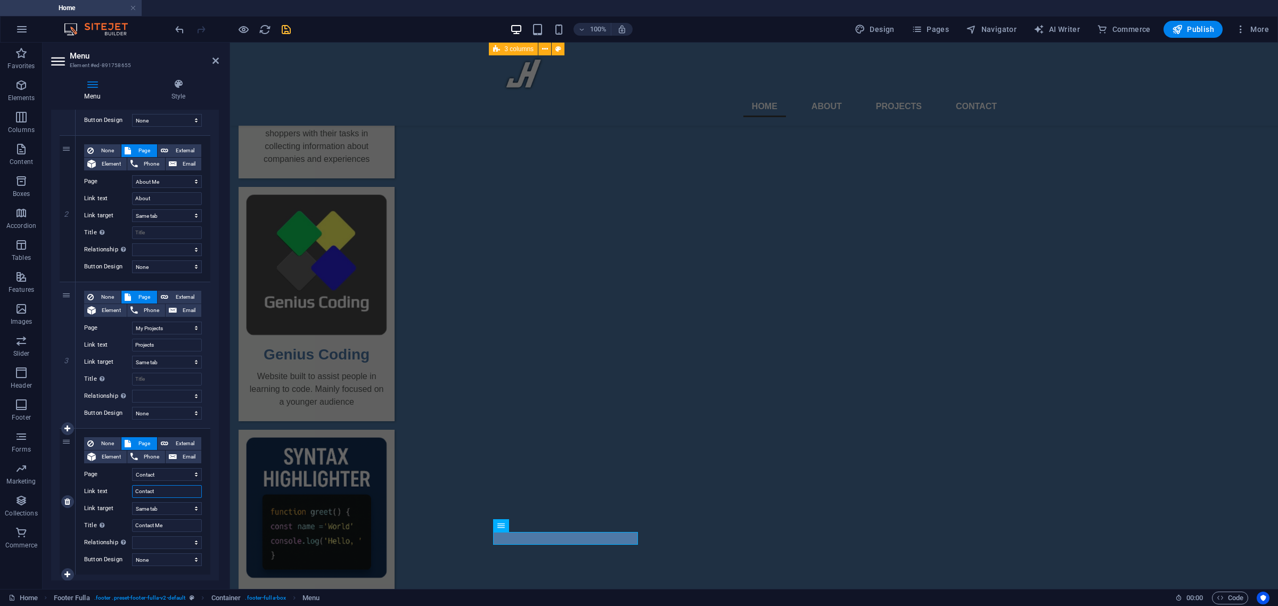
select select
type input "Contact"
click at [224, 510] on div "Menu Style Menu Auto Custom Create custom menu items for this menu. Recommended…" at bounding box center [135, 329] width 185 height 519
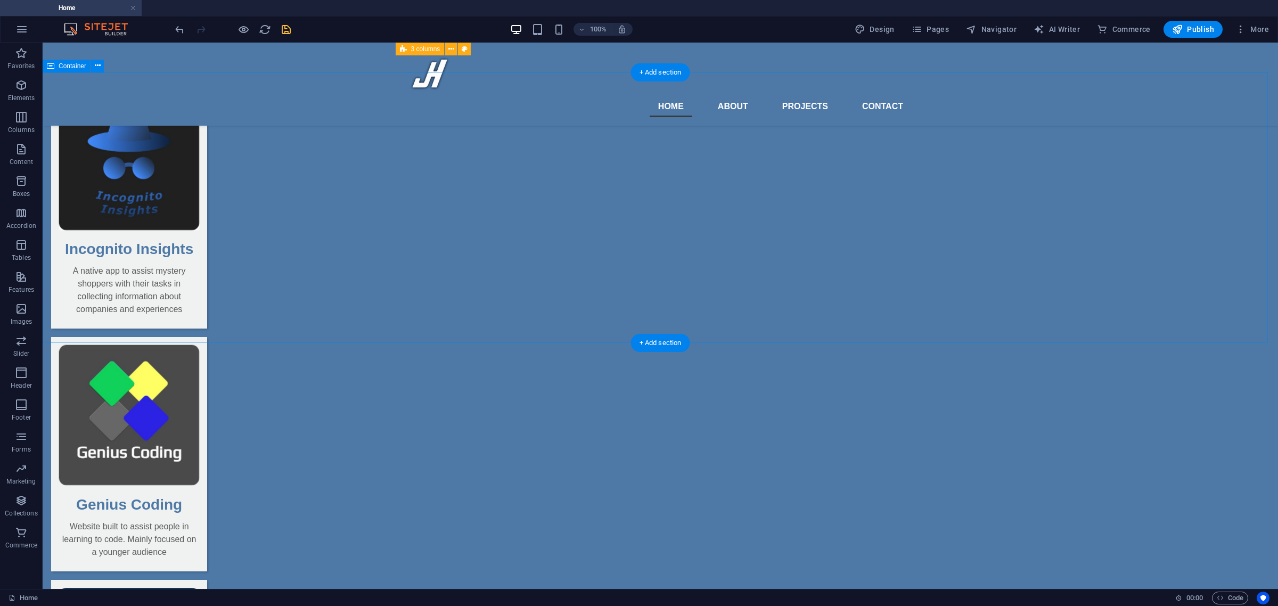
scroll to position [843, 0]
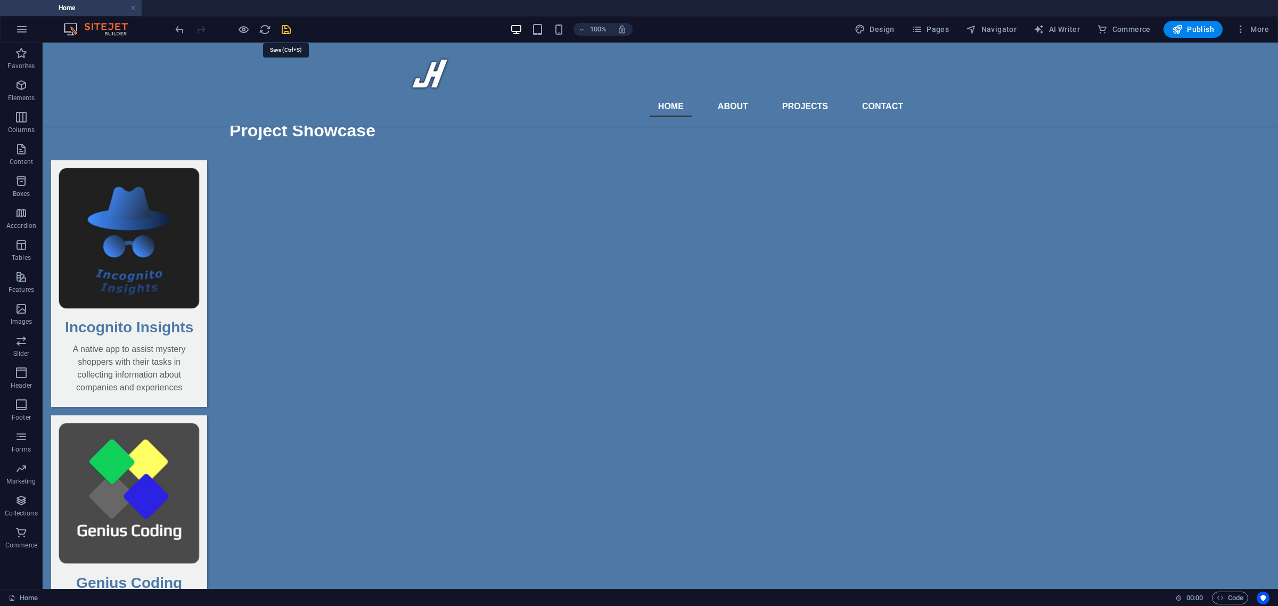
click at [288, 27] on icon "save" at bounding box center [286, 29] width 12 height 12
click at [241, 12] on ul "Home" at bounding box center [639, 8] width 1278 height 16
click at [933, 30] on span "Pages" at bounding box center [930, 29] width 37 height 11
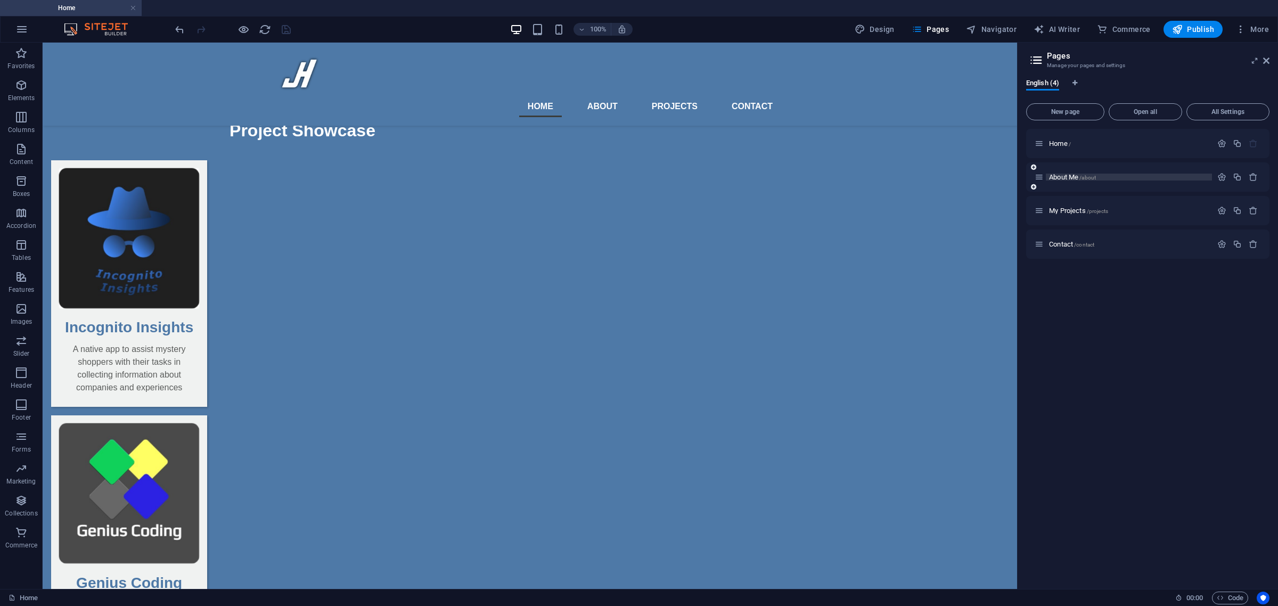
click at [1071, 177] on span "About Me /about" at bounding box center [1072, 177] width 47 height 8
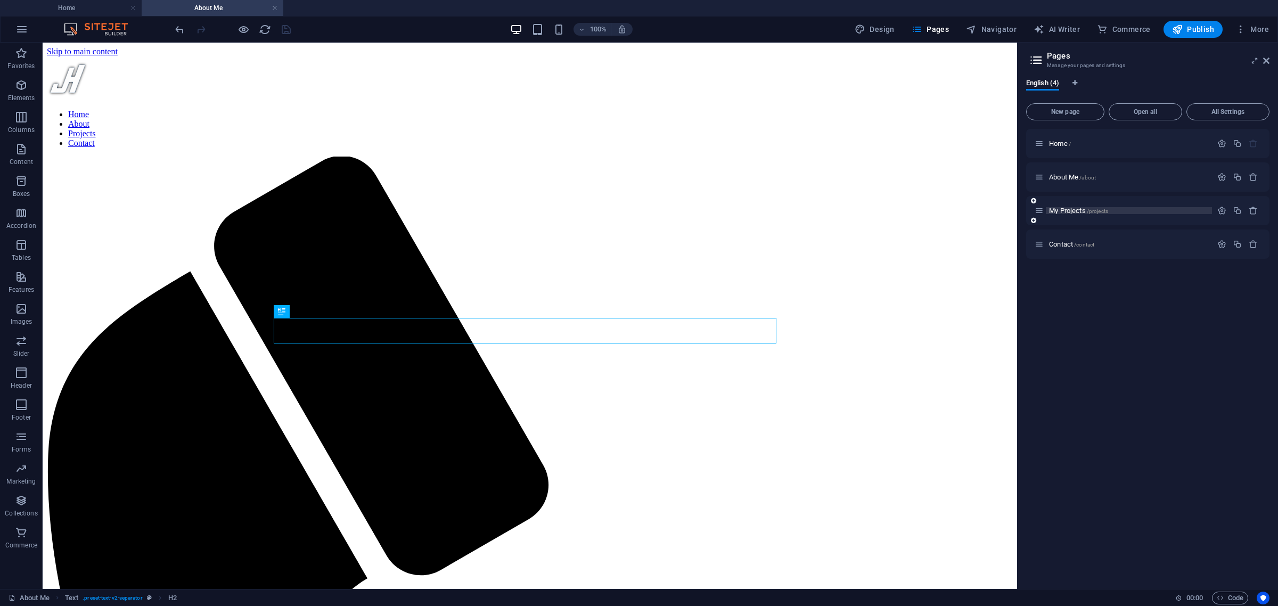
scroll to position [0, 0]
click at [1071, 208] on span "My Projects /projects" at bounding box center [1078, 211] width 59 height 8
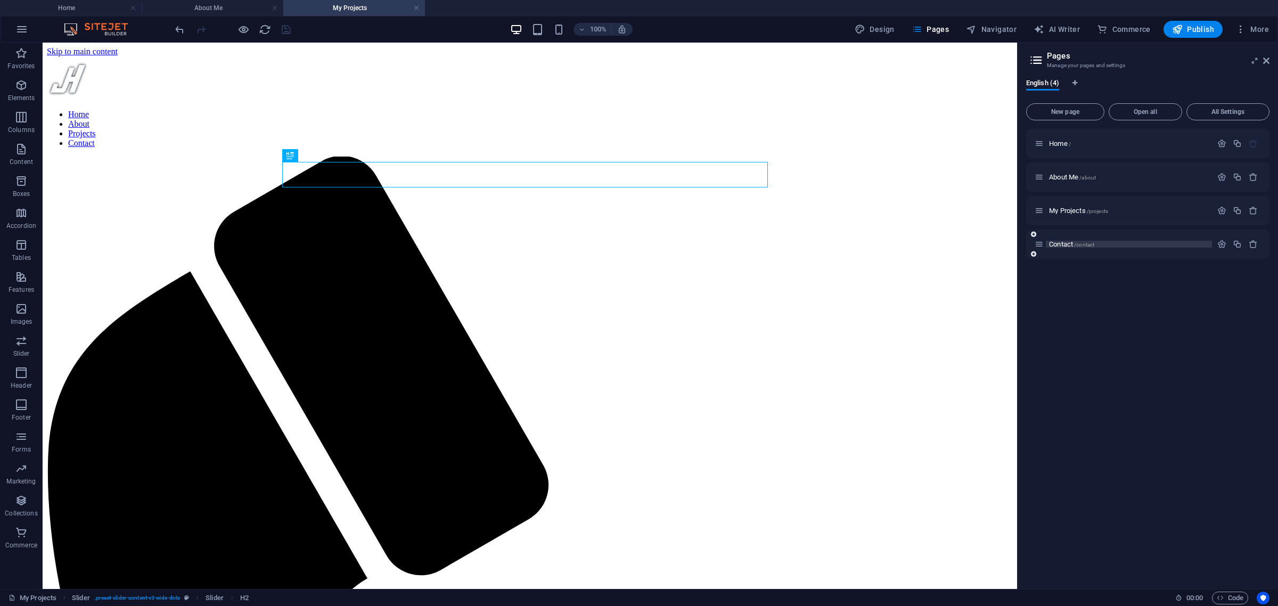
click at [1069, 244] on span "Contact /contact" at bounding box center [1071, 244] width 45 height 8
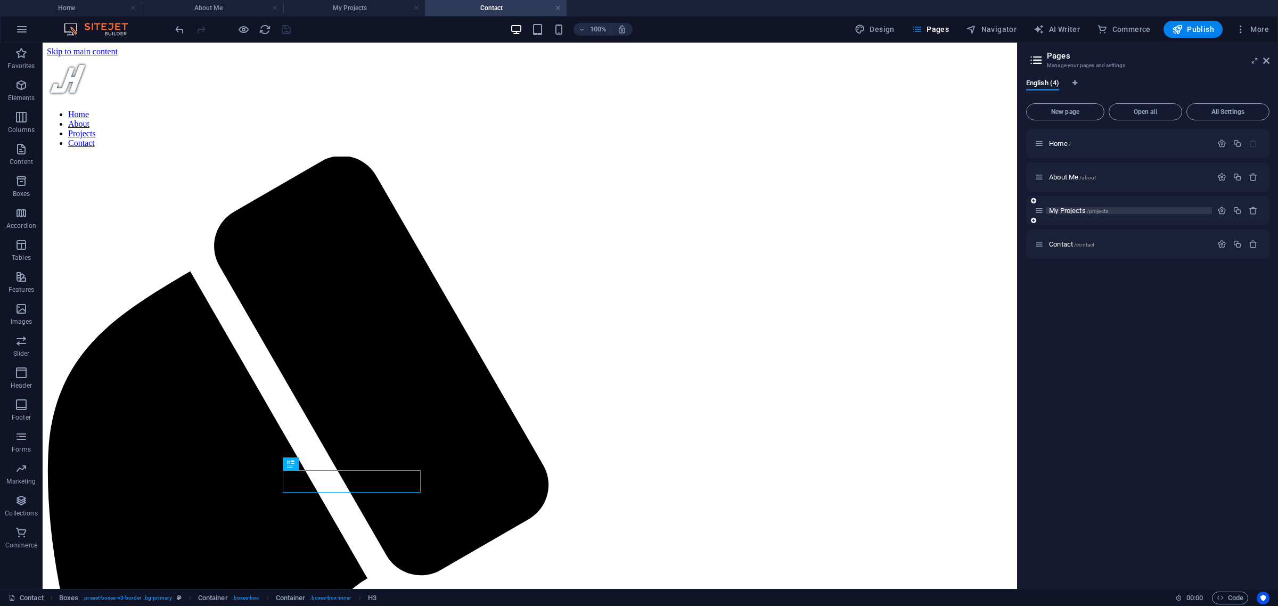
click at [1069, 209] on span "My Projects /projects" at bounding box center [1078, 211] width 59 height 8
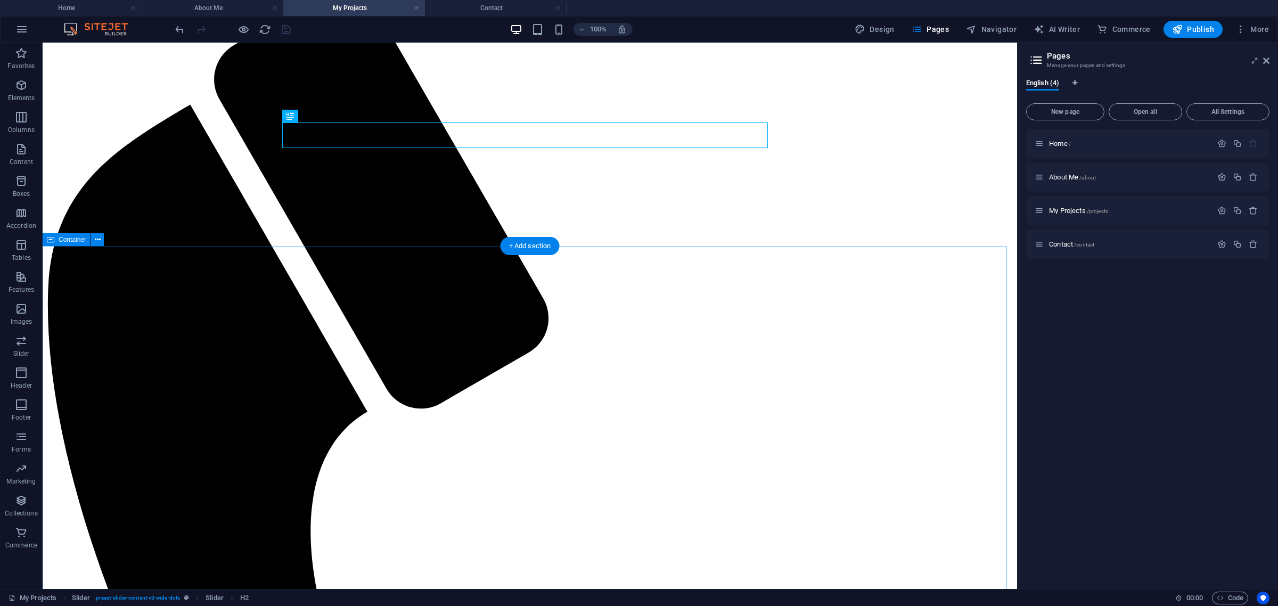
scroll to position [177, 0]
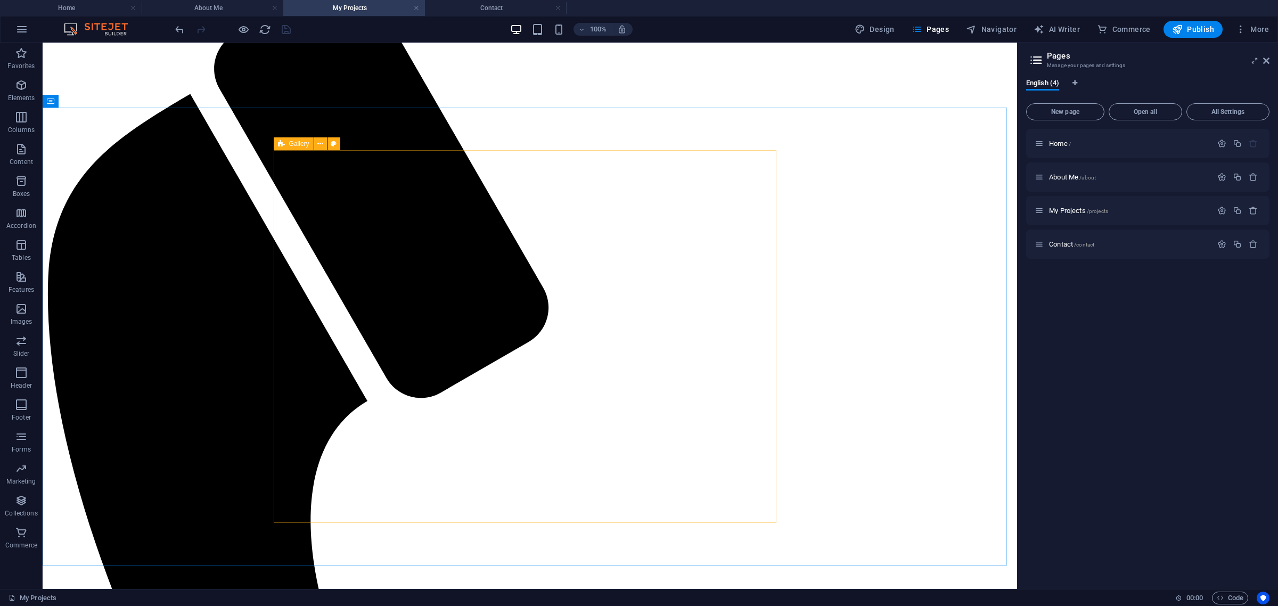
click at [285, 146] on div "Gallery" at bounding box center [294, 143] width 40 height 13
select select "rem"
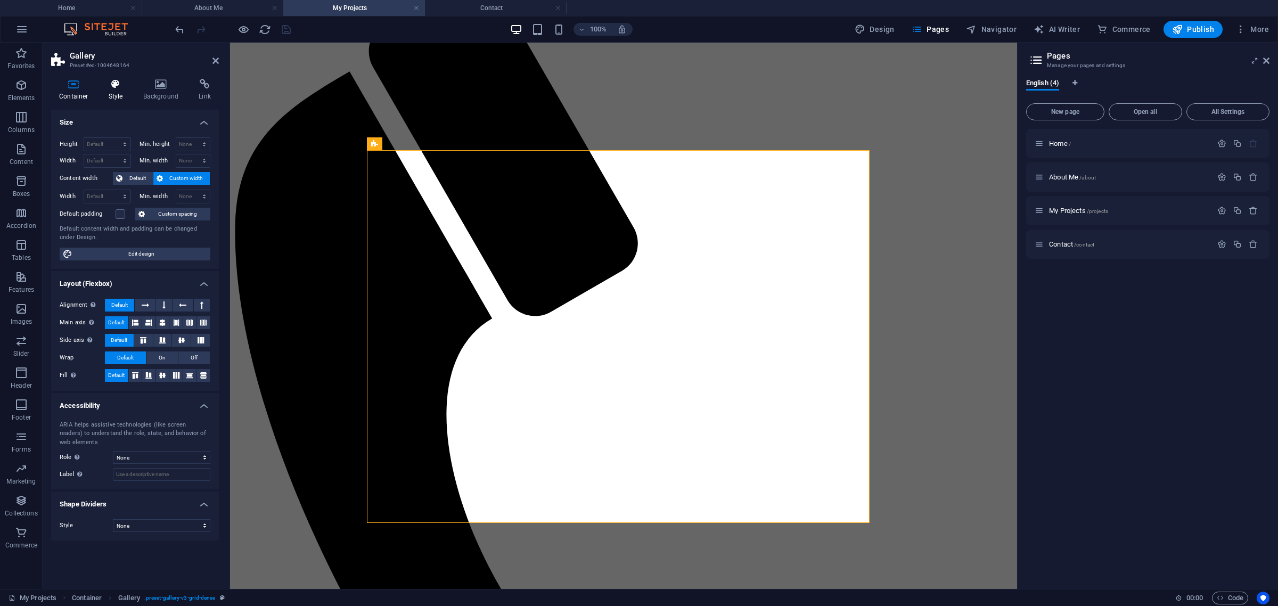
click at [115, 89] on icon at bounding box center [116, 84] width 30 height 11
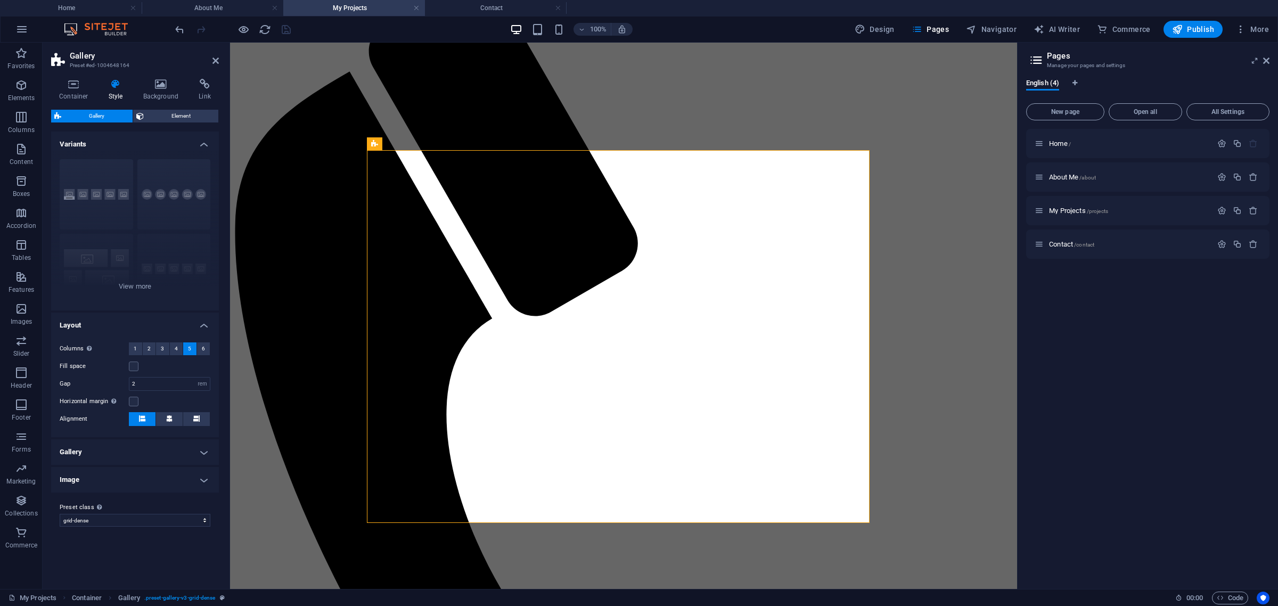
click at [126, 453] on h4 "Gallery" at bounding box center [135, 452] width 168 height 26
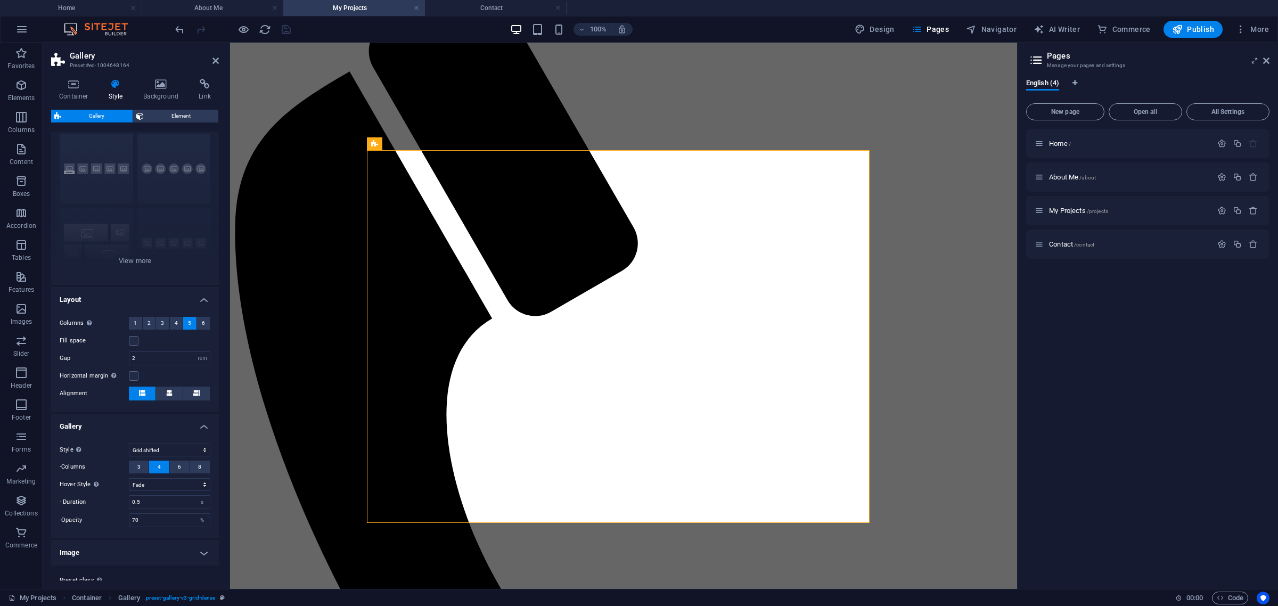
scroll to position [52, 0]
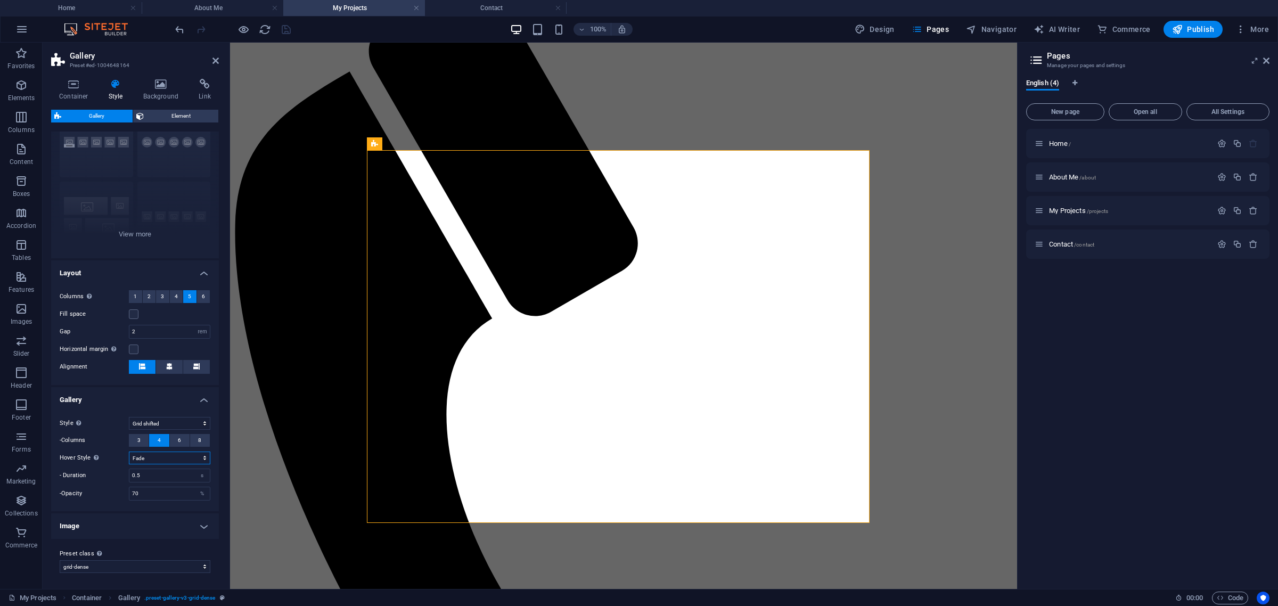
click at [158, 461] on select "Off Rotate Zoom Fade Captions" at bounding box center [169, 458] width 81 height 13
click at [169, 455] on select "Off Rotate Zoom Fade Captions" at bounding box center [169, 458] width 81 height 13
click at [200, 424] on select "Default Grid Grid reverse Grid shifted Collage" at bounding box center [169, 423] width 81 height 13
click at [203, 422] on select "Default Grid Grid reverse Grid shifted Collage" at bounding box center [169, 423] width 81 height 13
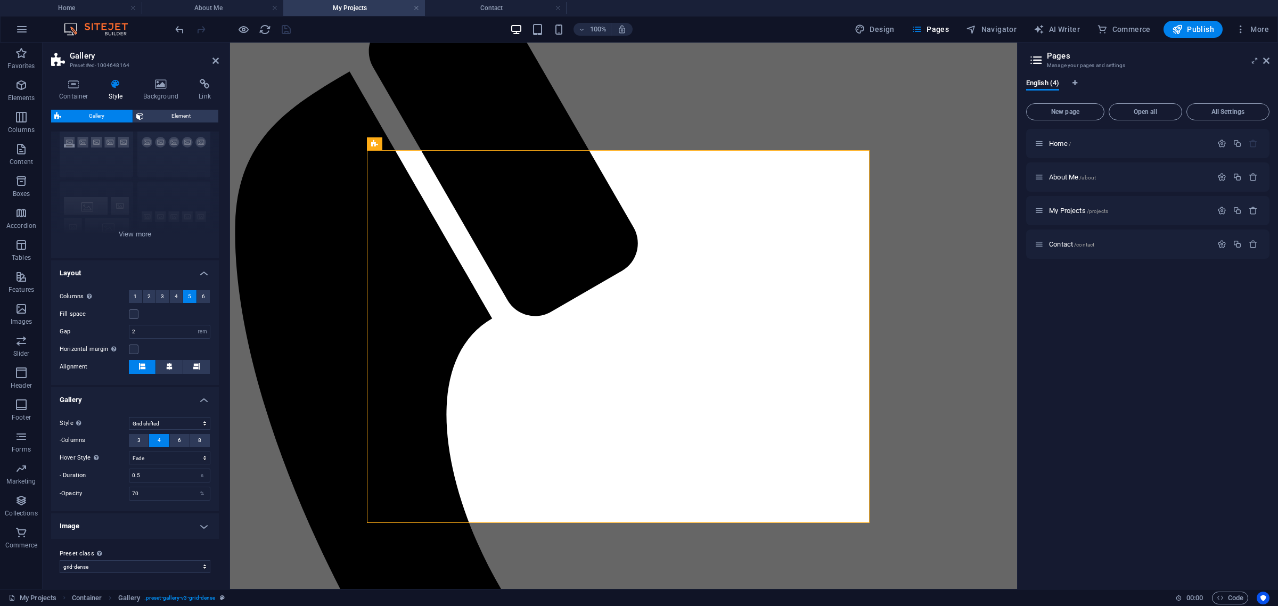
click at [213, 426] on div "Style Only for Desktop- and Tabletmode Default Grid Grid reverse Grid shifted C…" at bounding box center [135, 458] width 172 height 105
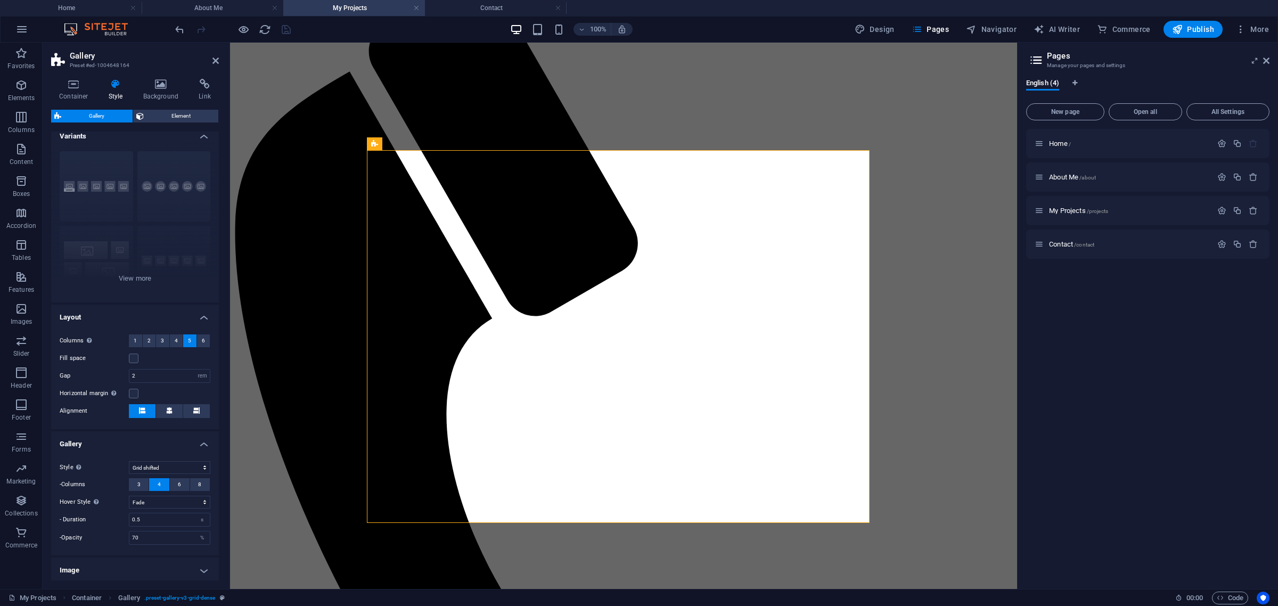
click at [137, 312] on h4 "Layout" at bounding box center [135, 314] width 168 height 19
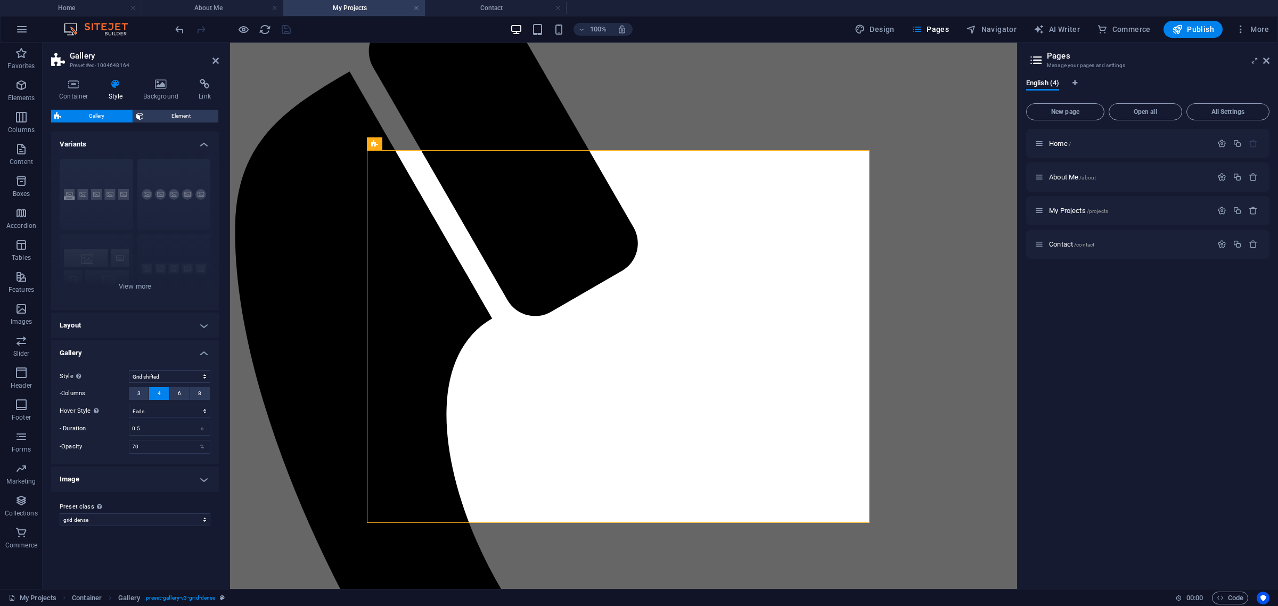
click at [109, 355] on h4 "Gallery" at bounding box center [135, 349] width 168 height 19
click at [115, 380] on h4 "Image" at bounding box center [135, 381] width 168 height 26
click at [176, 441] on span "Outside" at bounding box center [169, 441] width 18 height 13
type input "2"
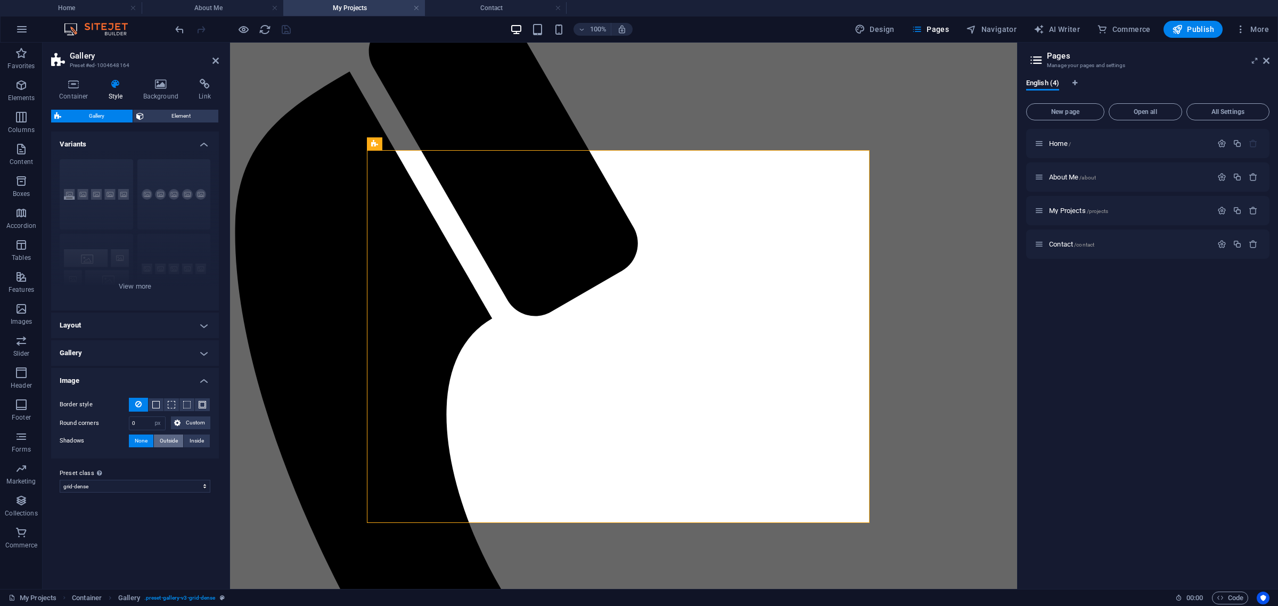
type input "4"
click at [99, 459] on span at bounding box center [100, 458] width 9 height 9
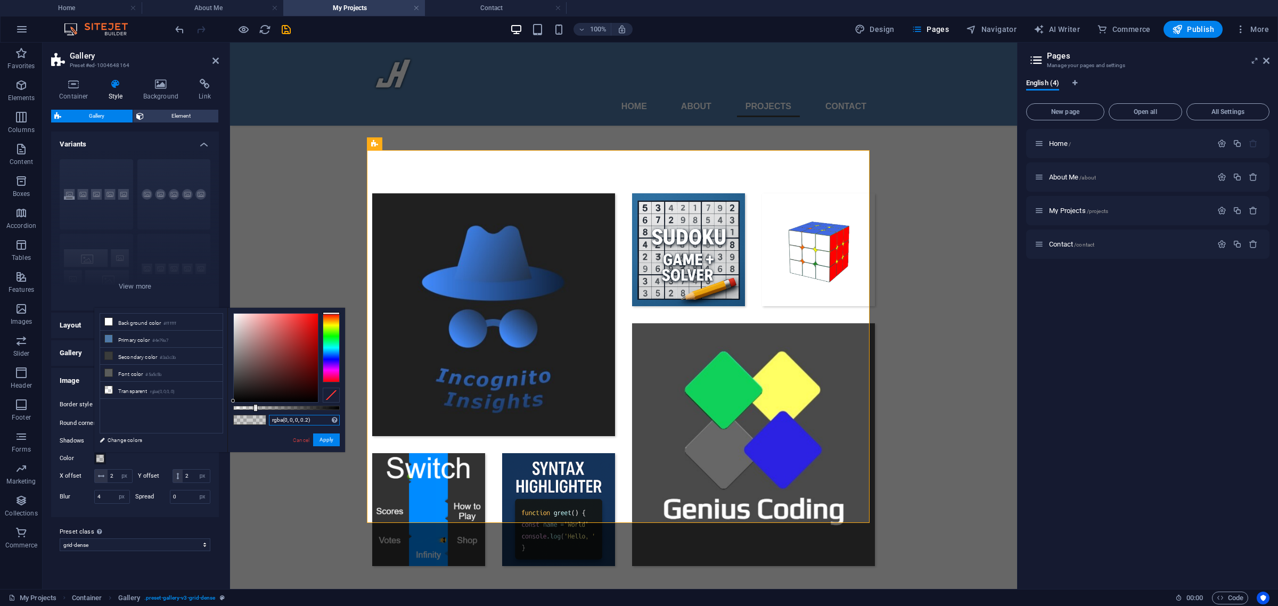
click at [307, 418] on input "rgba(0, 0, 0, 0.2)" at bounding box center [304, 420] width 71 height 11
type input "rgba(0, 0, 0, 0.5)"
click at [326, 435] on button "Apply" at bounding box center [326, 440] width 27 height 13
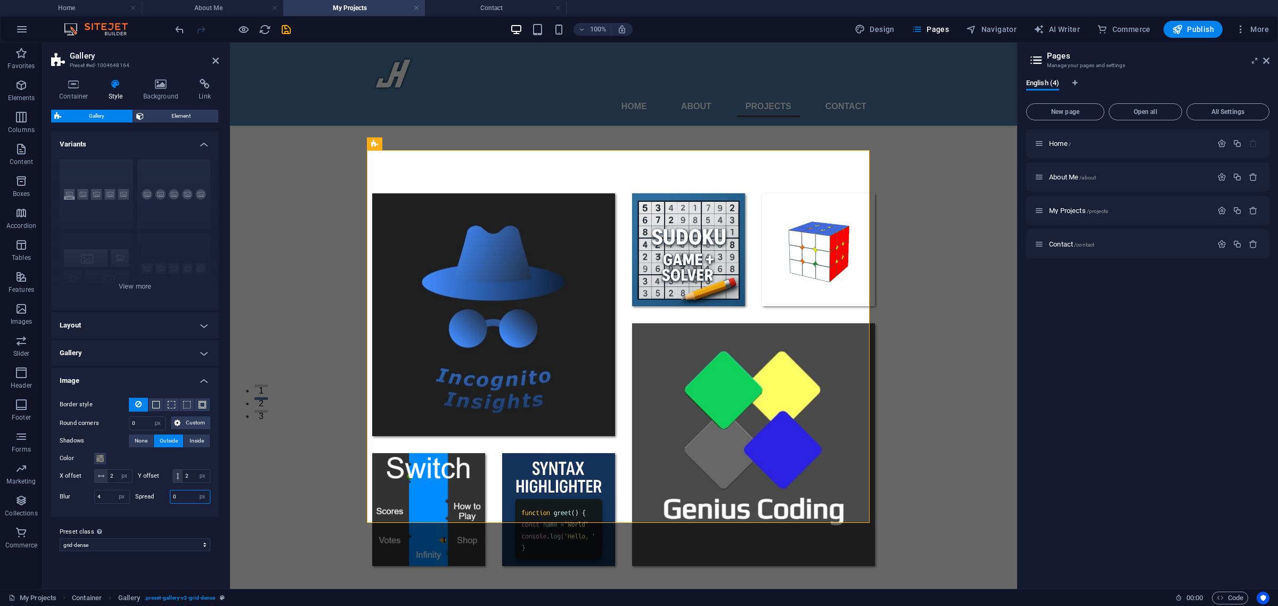
click at [179, 503] on input "0" at bounding box center [190, 497] width 40 height 13
click at [190, 517] on div "Border style -Width 1 px rem vh vw Custom Custom 1 px rem vh vw 1 px rem vh vw …" at bounding box center [135, 452] width 172 height 130
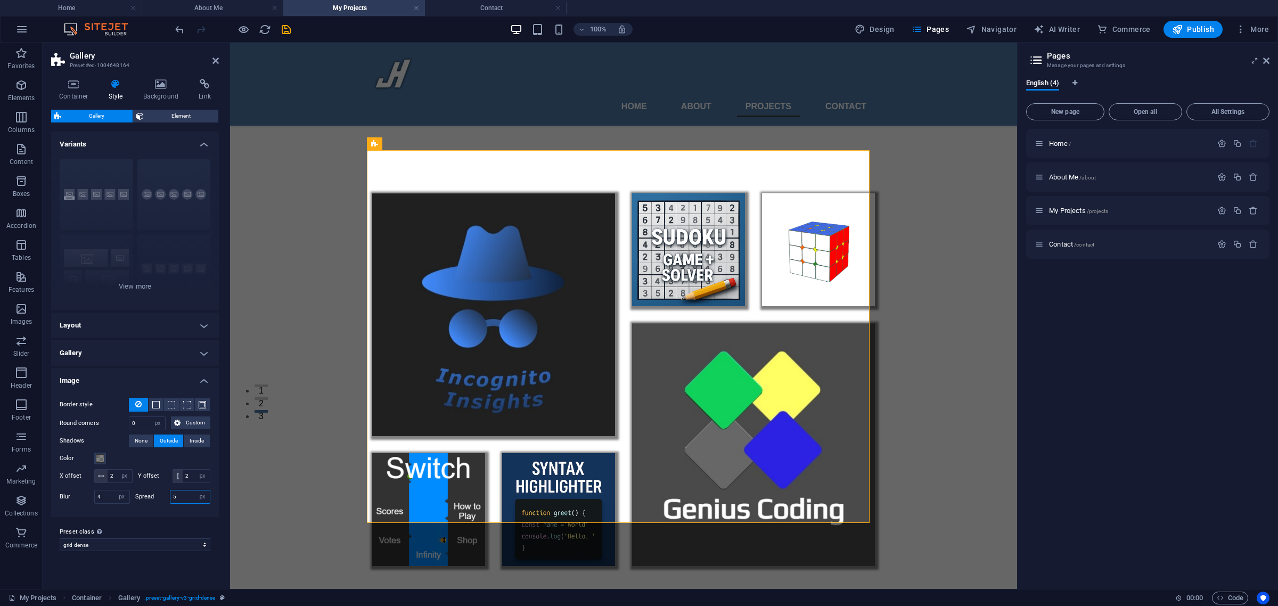
click at [190, 503] on input "5" at bounding box center [190, 497] width 40 height 13
type input "0"
click at [107, 503] on input "4" at bounding box center [112, 497] width 35 height 13
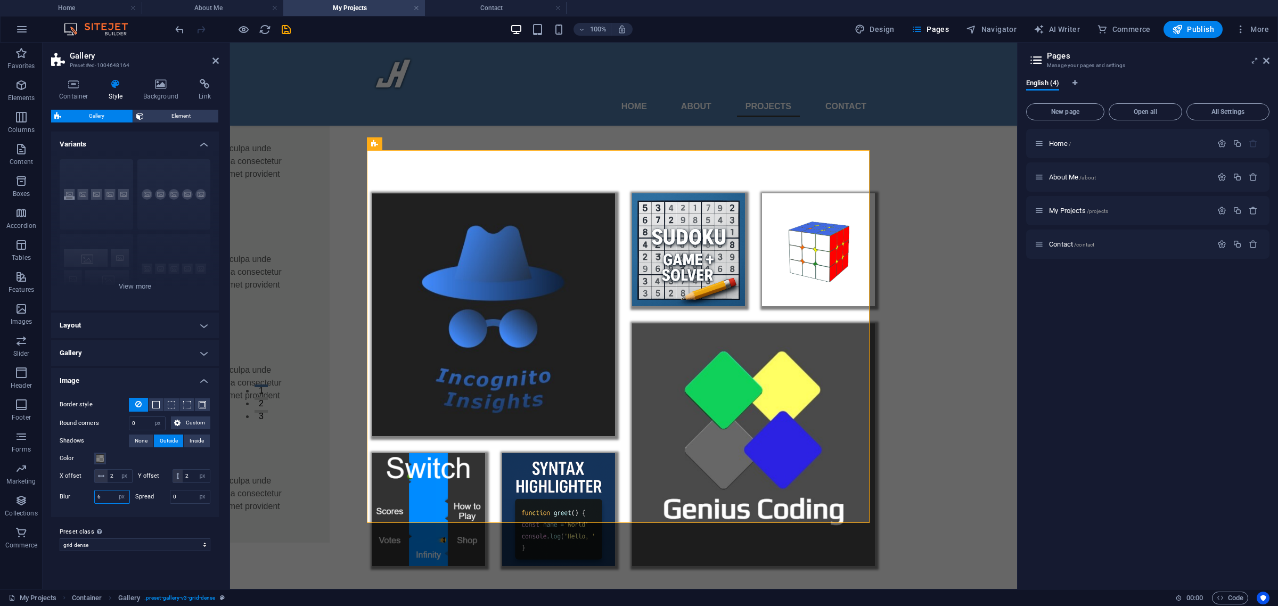
type input "6"
click at [128, 517] on div "Border style -Width 1 px rem vh vw Custom Custom 1 px rem vh vw 1 px rem vh vw …" at bounding box center [135, 452] width 172 height 130
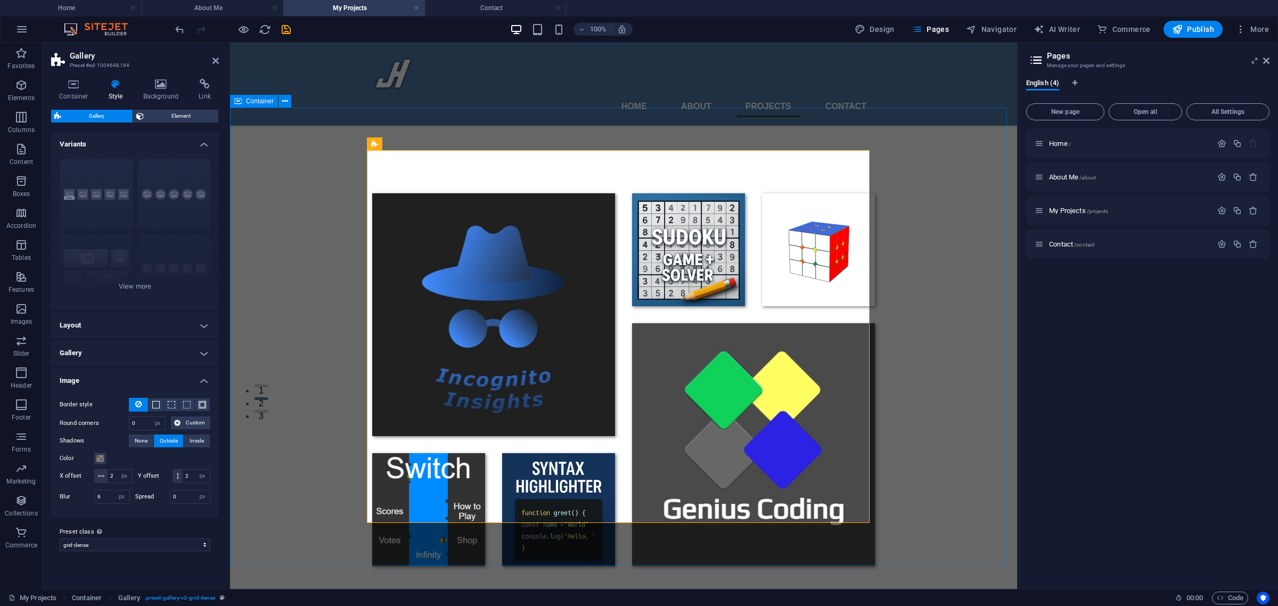
click at [259, 462] on div at bounding box center [623, 380] width 787 height 458
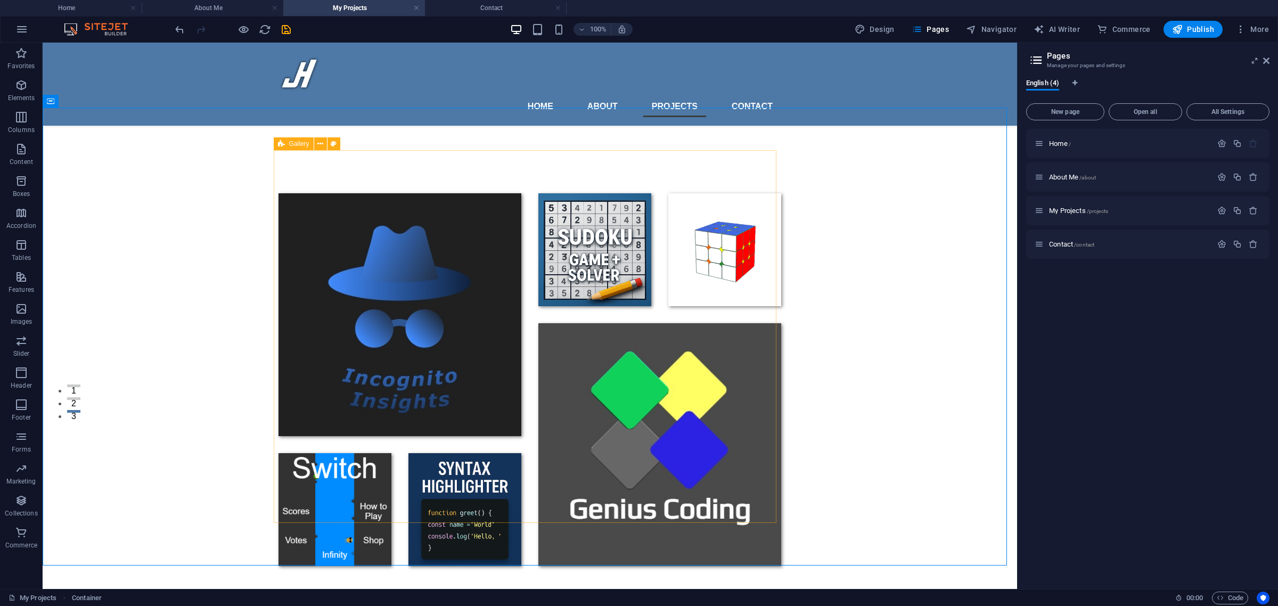
click at [281, 144] on icon at bounding box center [281, 143] width 7 height 13
select select "px"
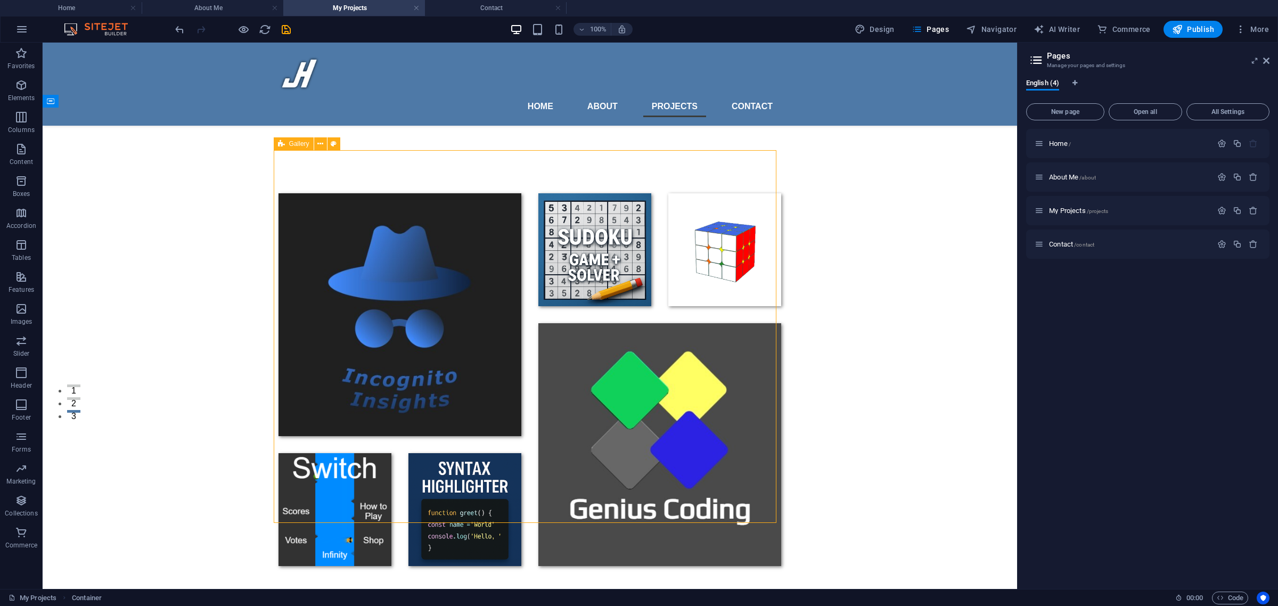
select select "px"
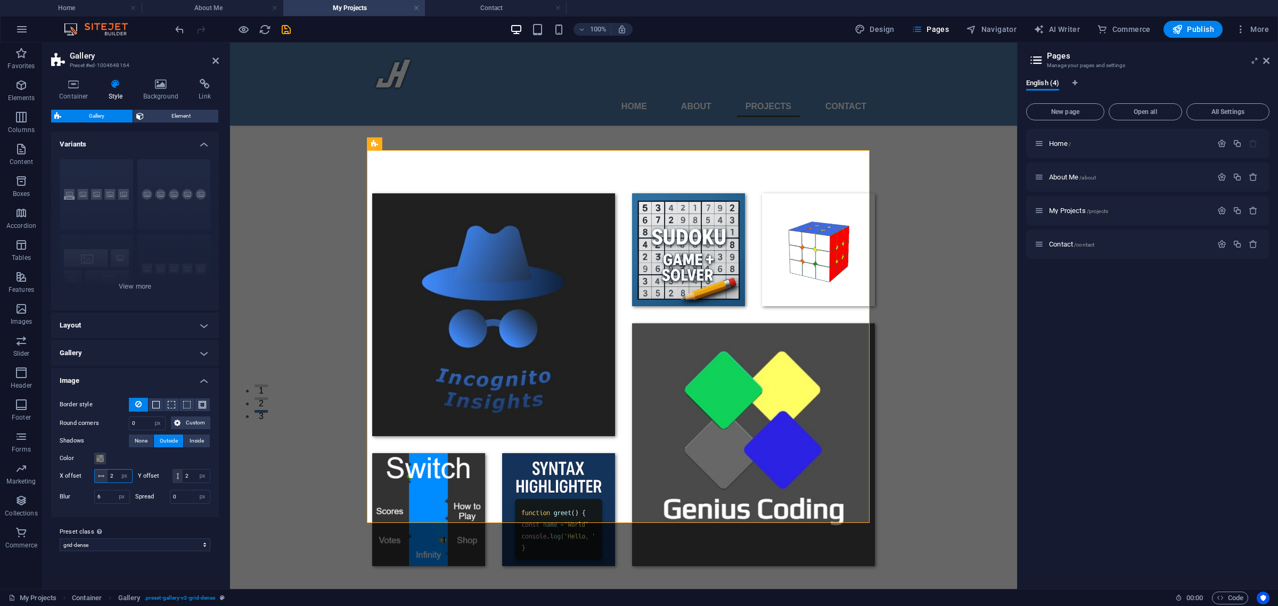
click at [132, 473] on input "2" at bounding box center [120, 476] width 24 height 13
type input "-3"
click at [183, 483] on input "2" at bounding box center [196, 476] width 27 height 13
type input "3"
click at [107, 503] on input "6" at bounding box center [112, 497] width 35 height 13
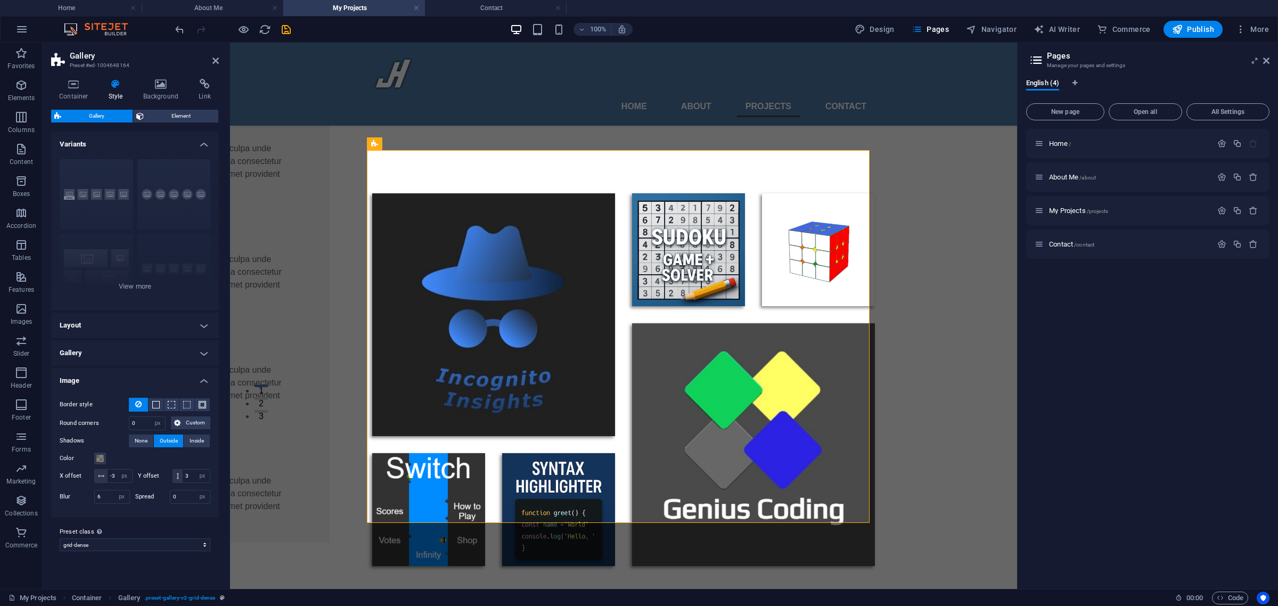
click at [145, 517] on div "Border style -Width 1 px rem vh vw Custom Custom 1 px rem vh vw 1 px rem vh vw …" at bounding box center [135, 452] width 172 height 130
click at [226, 481] on div "Container Style Background Link Size Height Default px rem % vh vw Min. height …" at bounding box center [135, 329] width 185 height 519
click at [132, 478] on input "-3" at bounding box center [120, 476] width 24 height 13
type input "3"
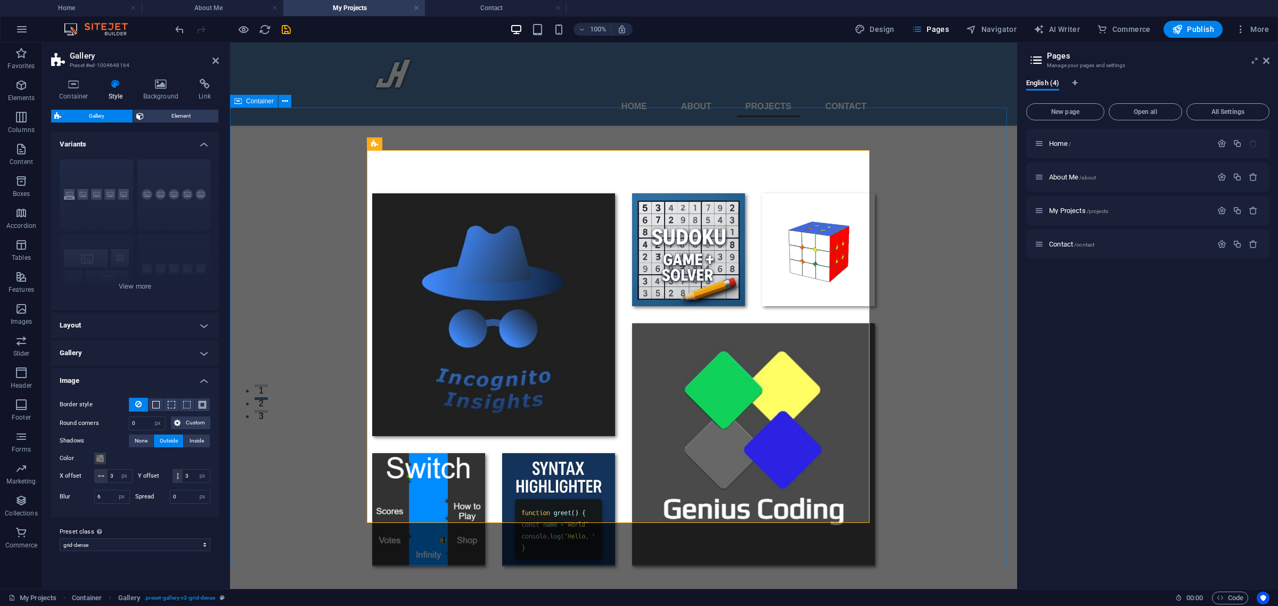
click at [303, 401] on div at bounding box center [623, 380] width 787 height 458
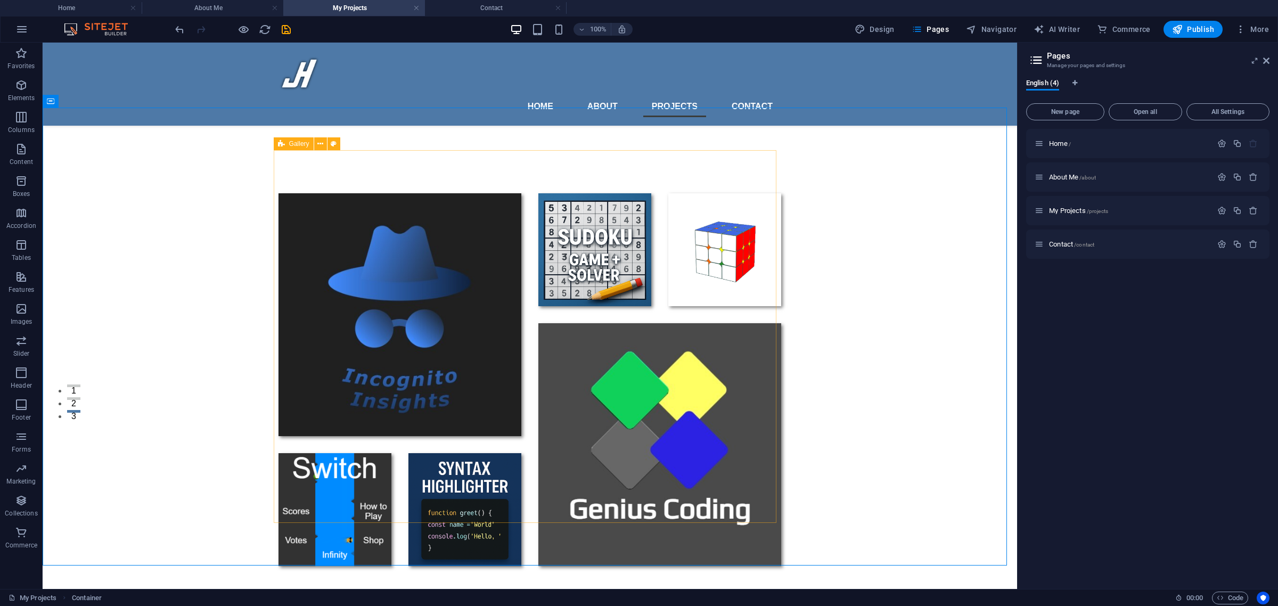
click at [282, 143] on icon at bounding box center [281, 143] width 7 height 13
select select "px"
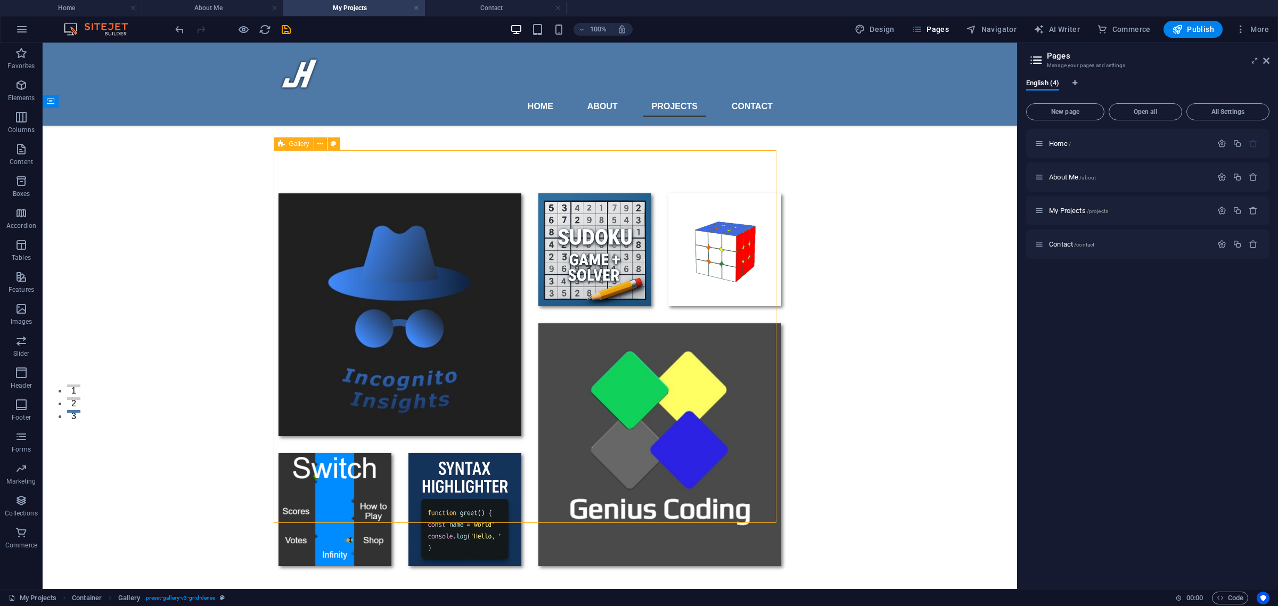
select select "px"
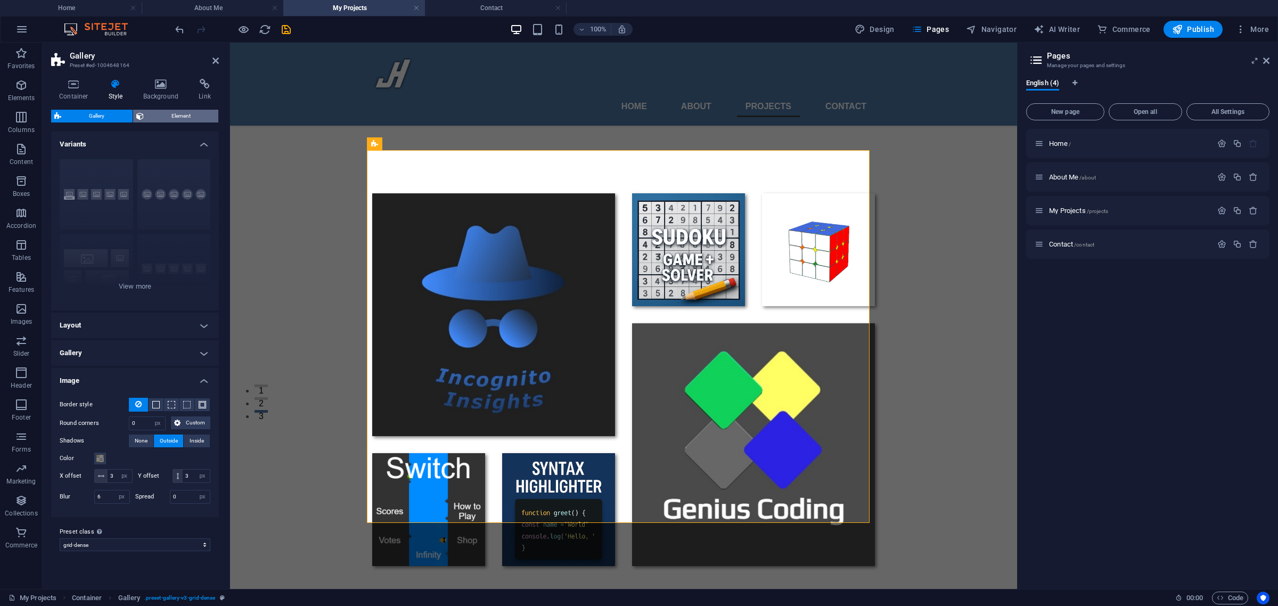
click at [152, 116] on span "Element" at bounding box center [181, 116] width 69 height 13
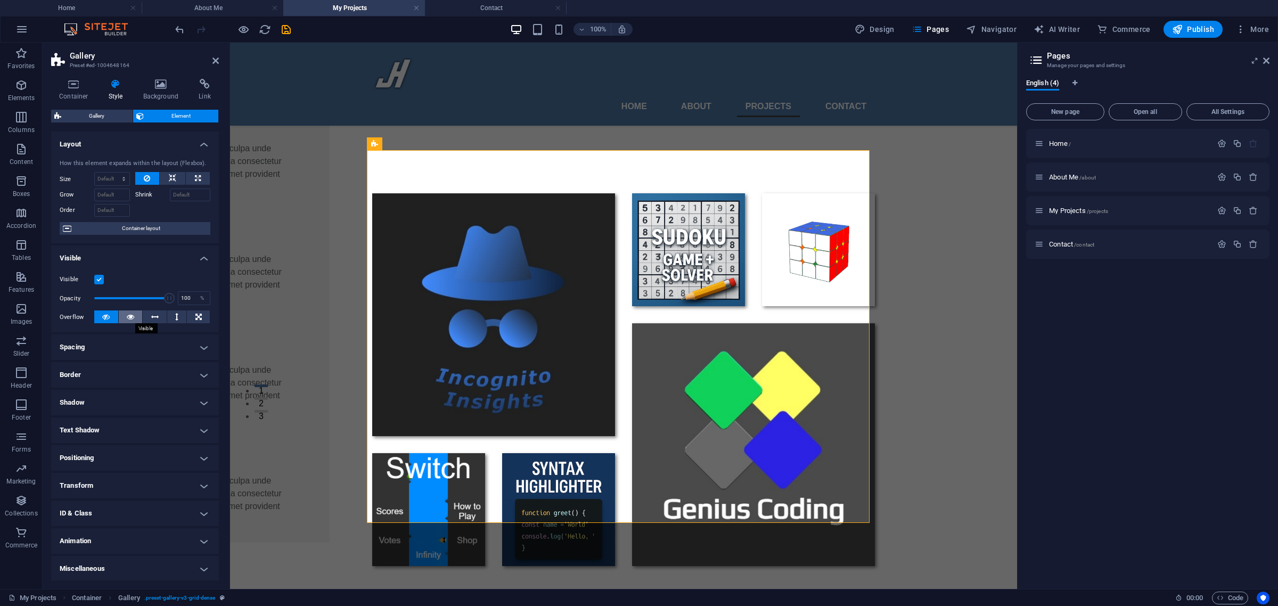
click at [129, 315] on icon at bounding box center [130, 317] width 7 height 13
click at [262, 257] on div at bounding box center [623, 380] width 787 height 458
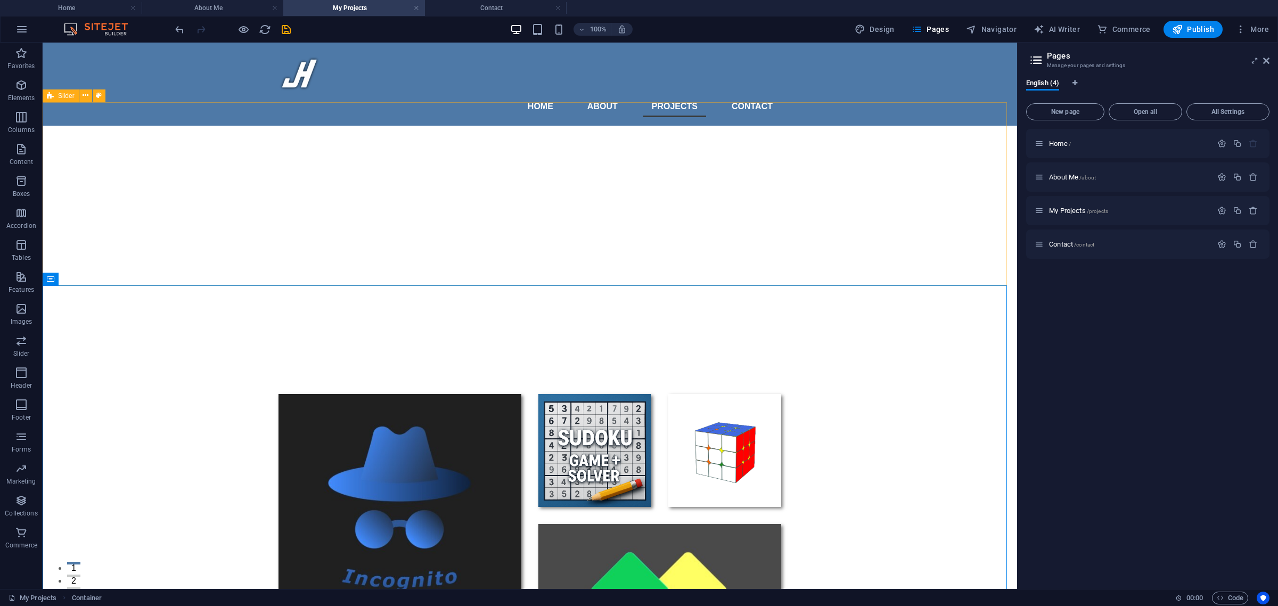
click at [53, 95] on icon at bounding box center [50, 95] width 7 height 13
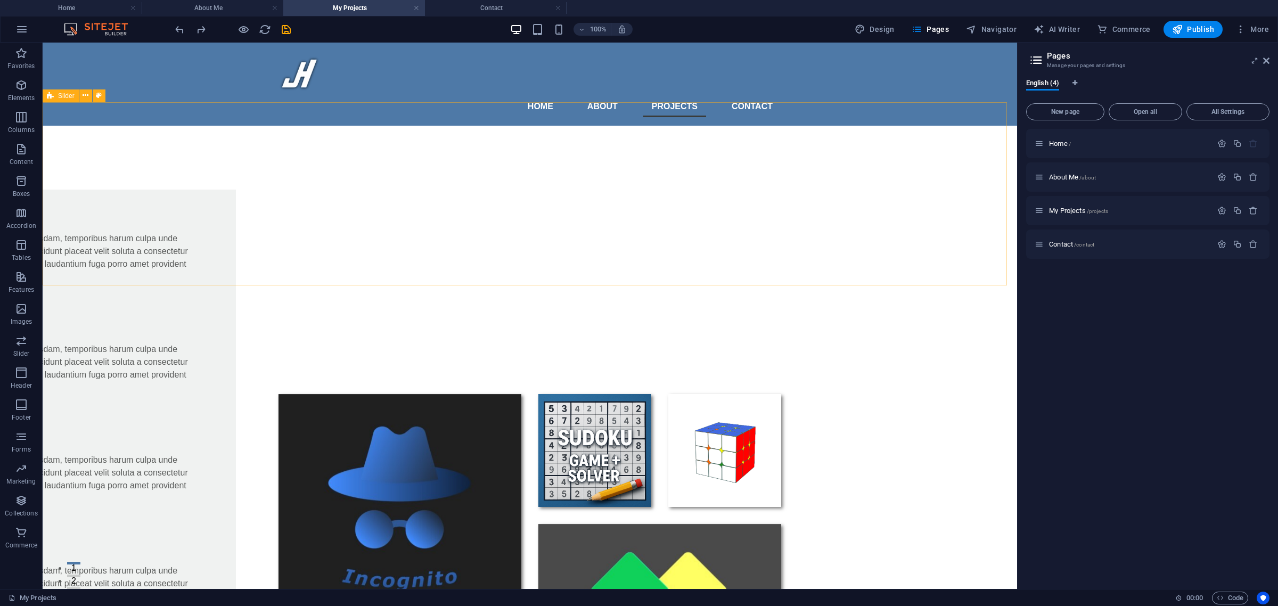
click at [59, 95] on span "Slider" at bounding box center [66, 96] width 17 height 6
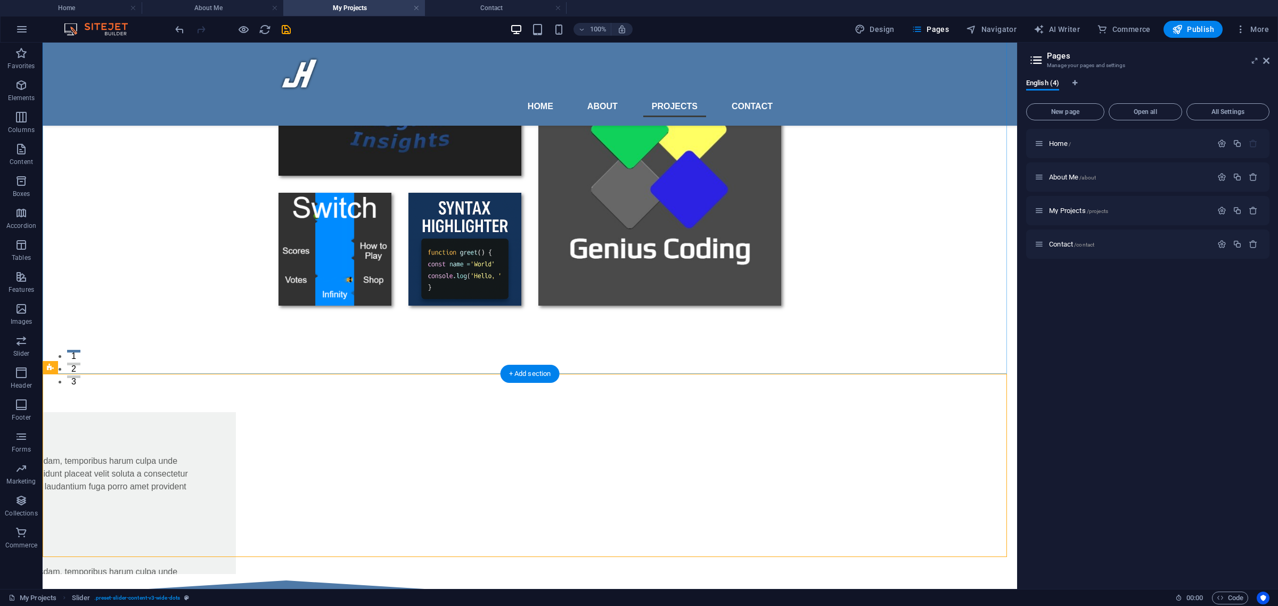
scroll to position [222, 0]
